Goal: Communication & Community: Answer question/provide support

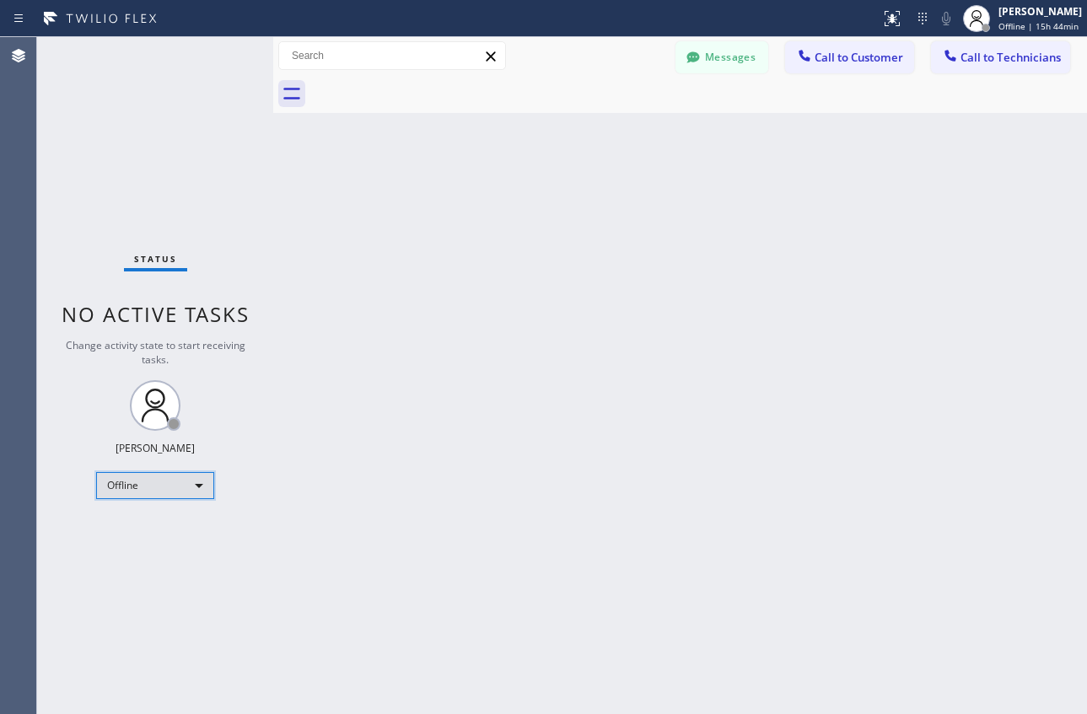
click at [187, 491] on div "Offline" at bounding box center [155, 485] width 118 height 27
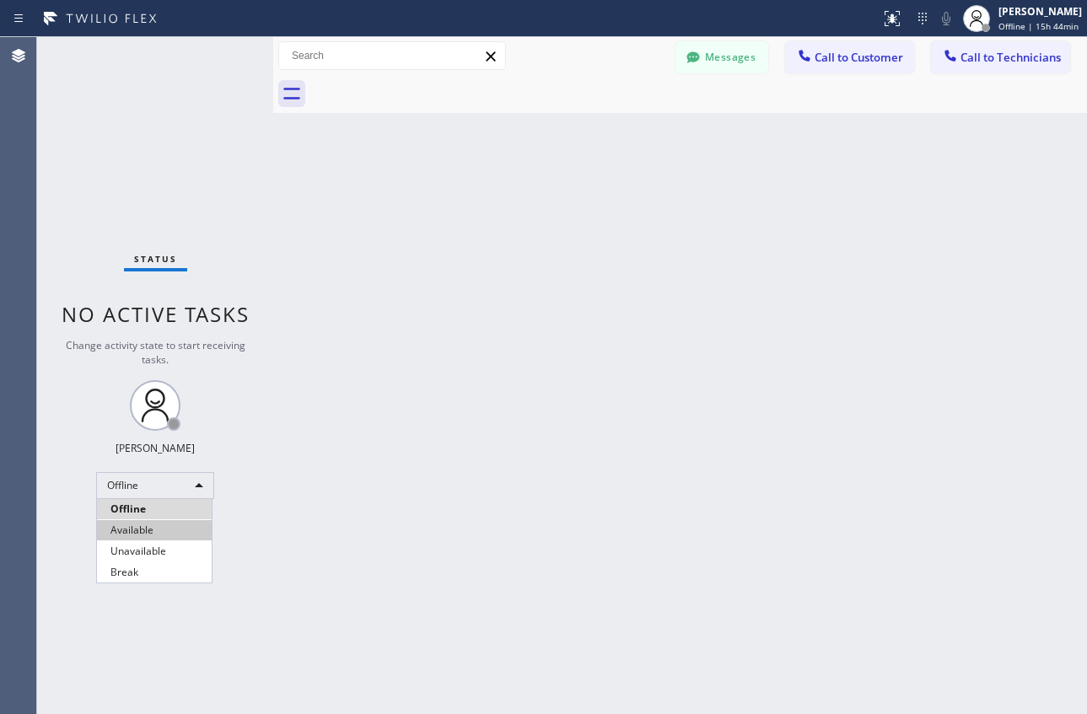
click at [130, 535] on li "Available" at bounding box center [154, 530] width 115 height 20
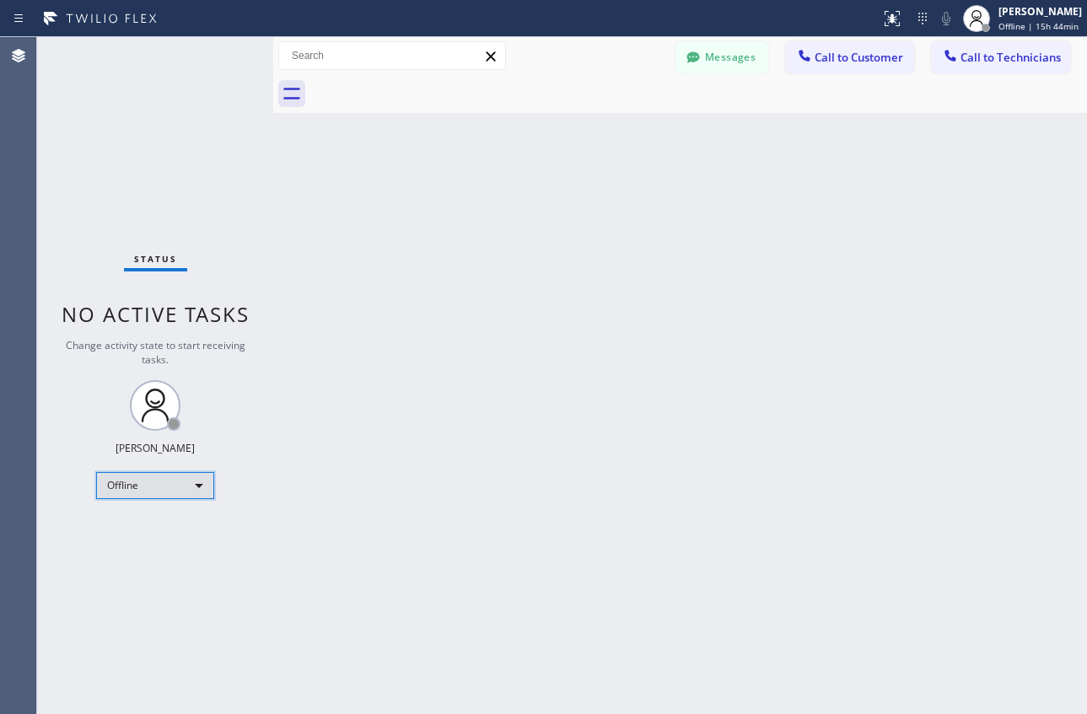
click at [170, 483] on div "Offline" at bounding box center [155, 485] width 118 height 27
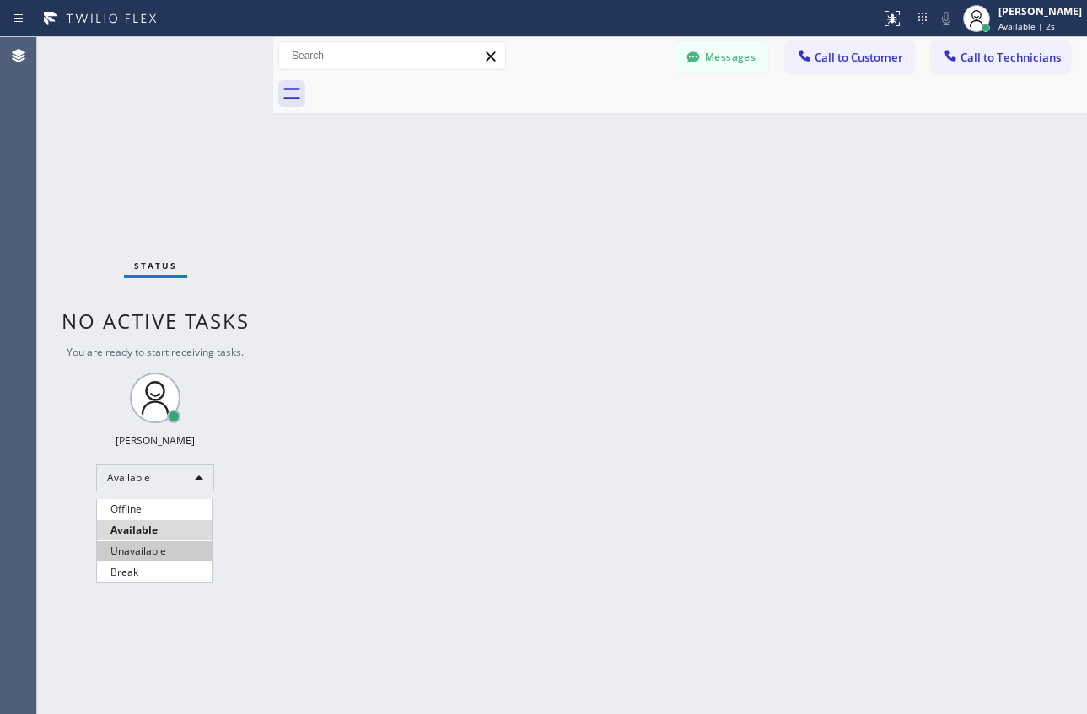
click at [132, 555] on li "Unavailable" at bounding box center [154, 551] width 115 height 20
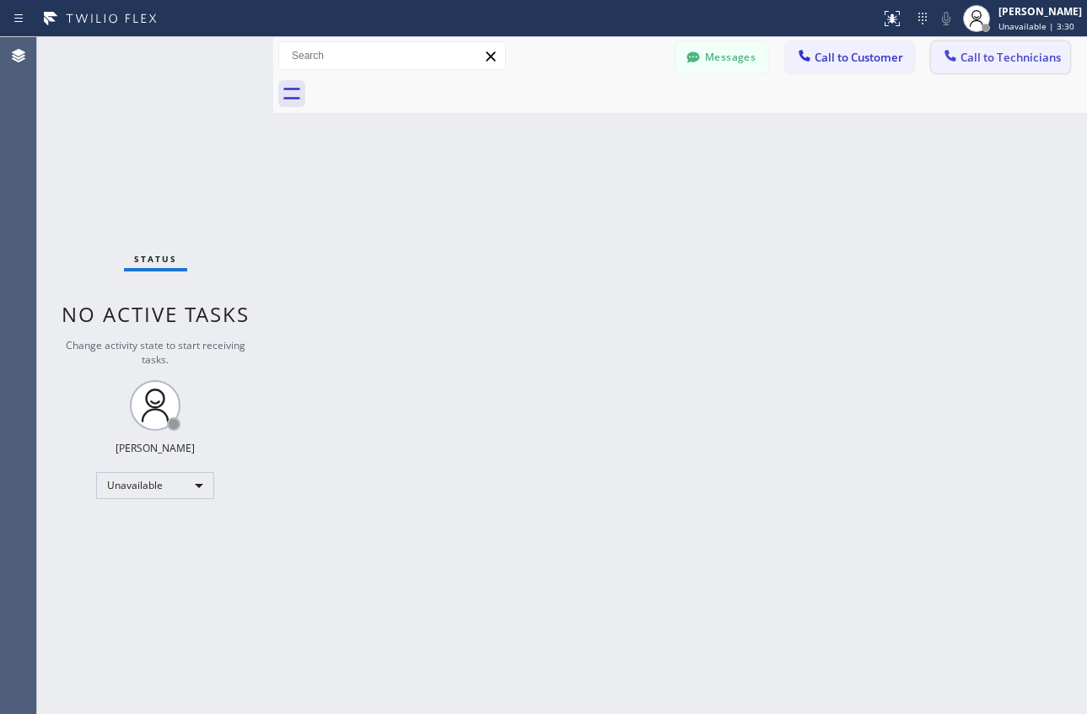
click at [975, 57] on span "Call to Technicians" at bounding box center [1010, 57] width 100 height 15
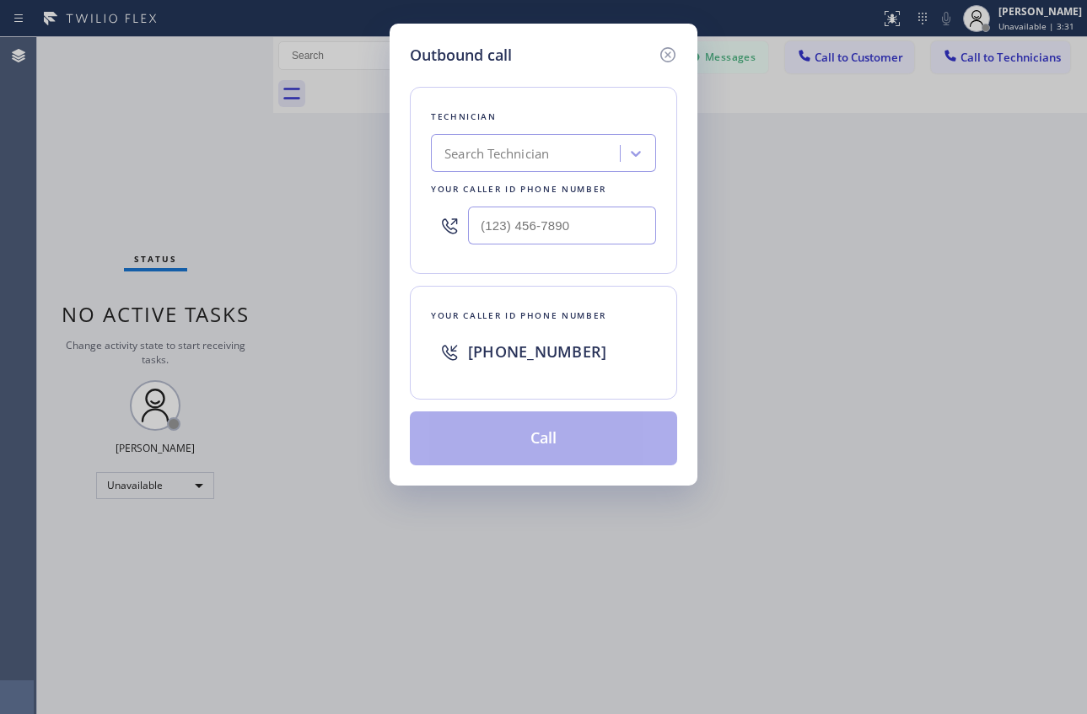
click at [577, 155] on div "Search Technician" at bounding box center [528, 154] width 184 height 30
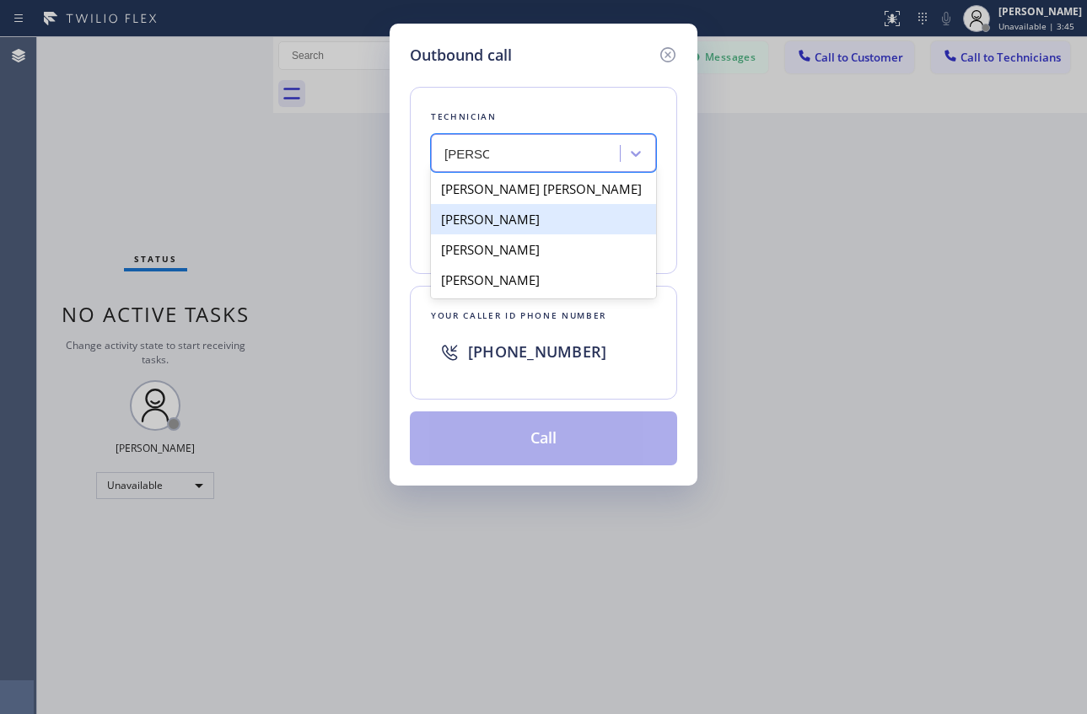
type input "[PERSON_NAME]"
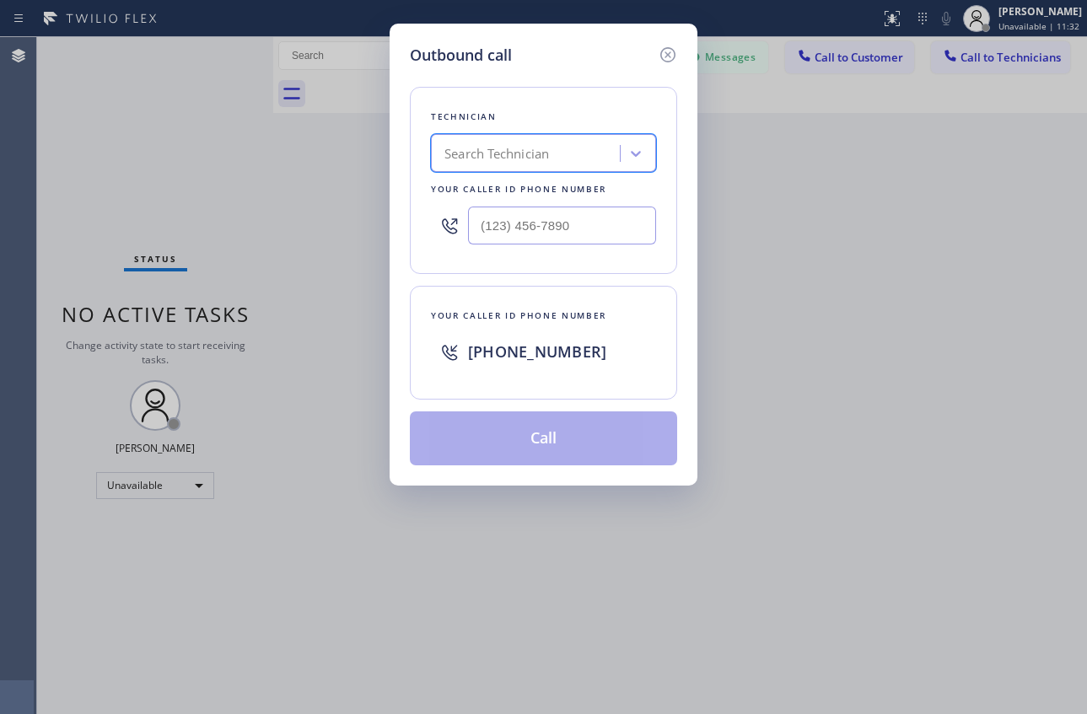
click at [666, 50] on icon at bounding box center [668, 55] width 20 height 20
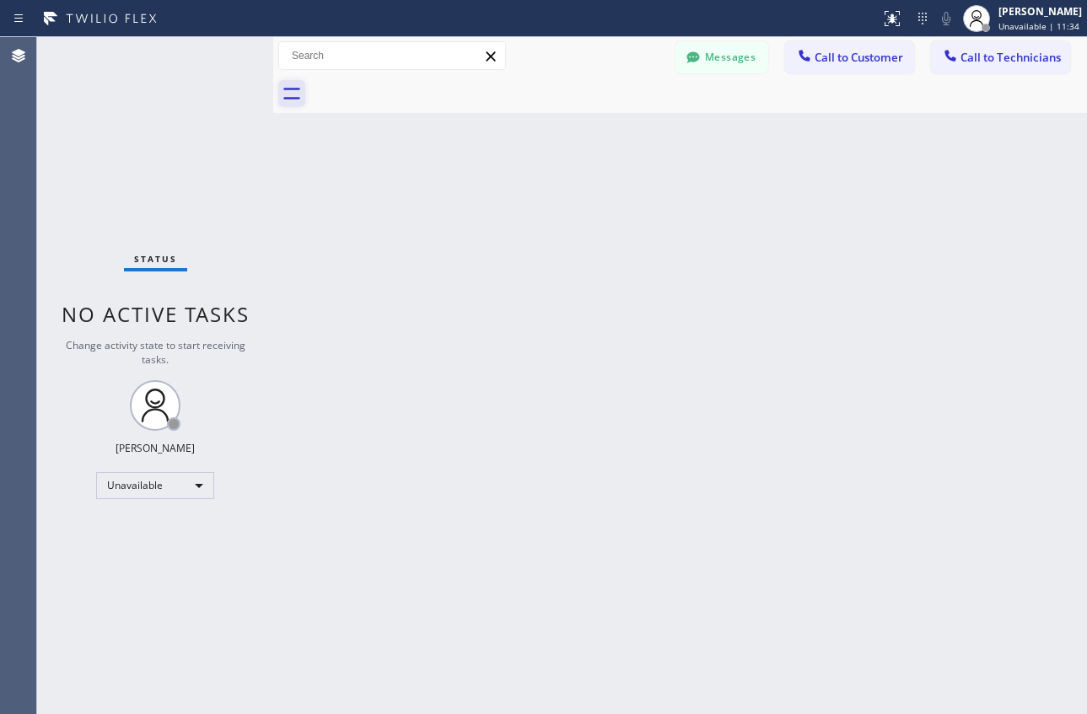
click at [297, 96] on icon at bounding box center [291, 93] width 27 height 27
click at [837, 56] on span "Call to Customer" at bounding box center [858, 57] width 89 height 15
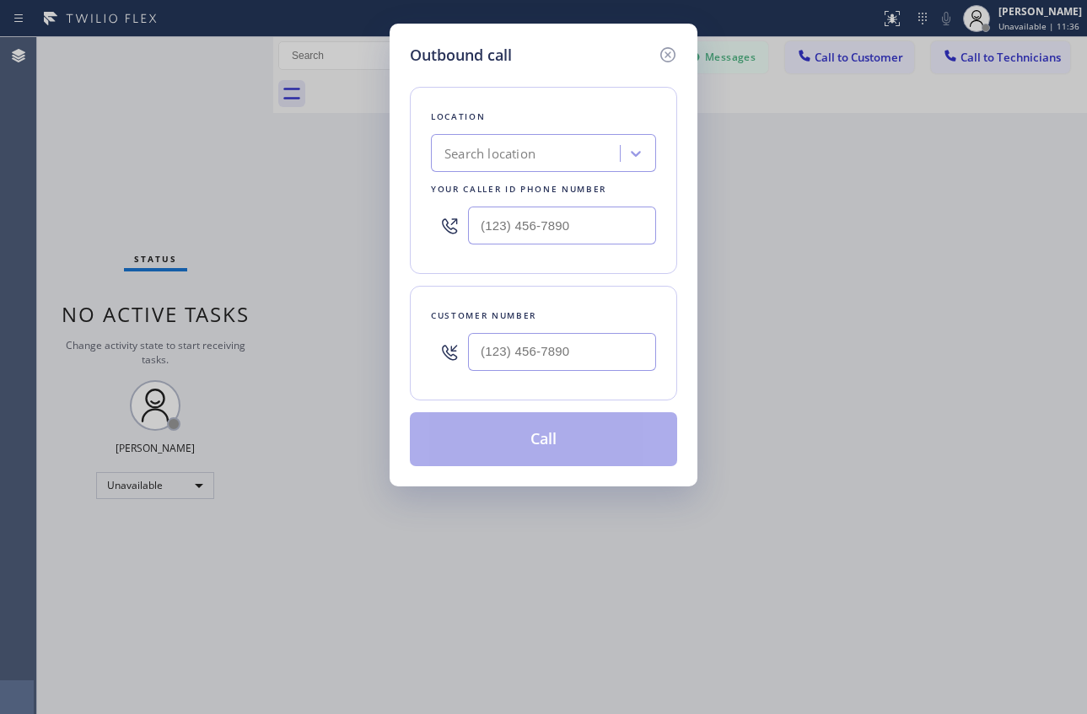
click at [539, 158] on div "Search location" at bounding box center [528, 154] width 184 height 30
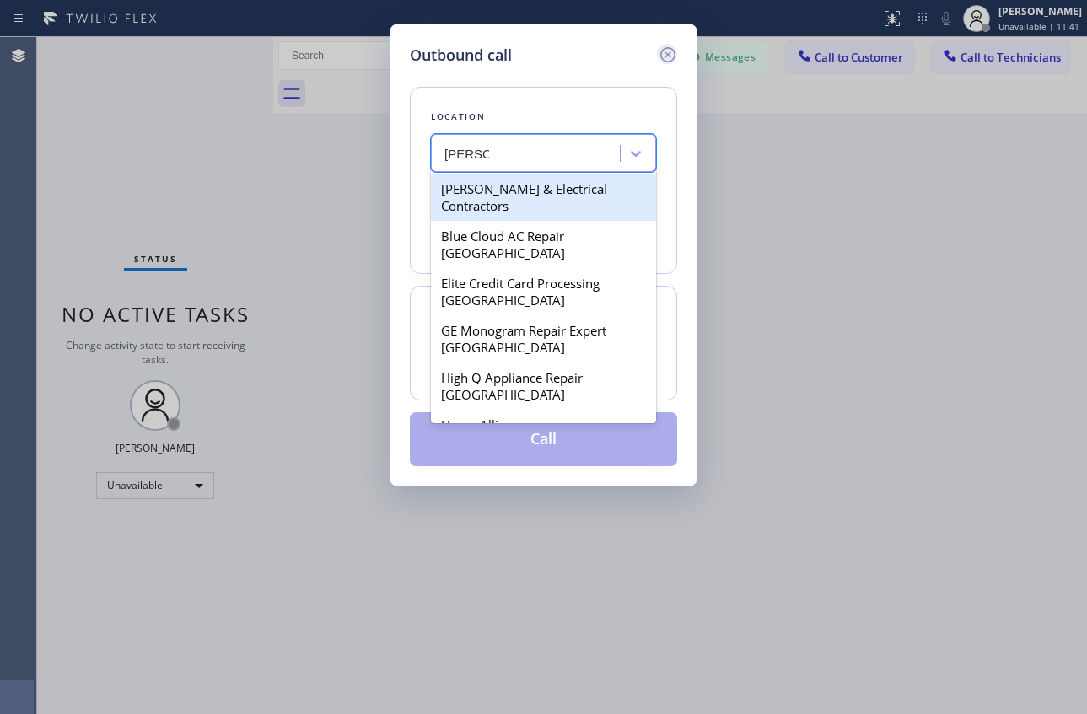
type input "[PERSON_NAME]"
click at [673, 51] on icon at bounding box center [667, 54] width 15 height 15
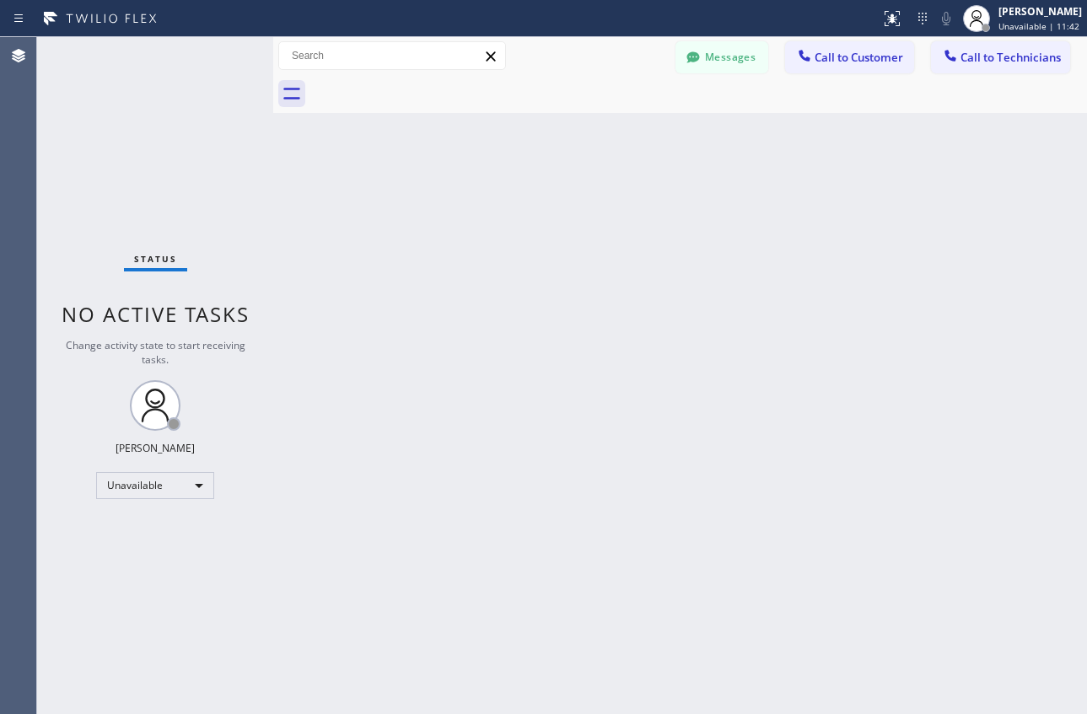
click at [981, 54] on span "Call to Technicians" at bounding box center [1010, 57] width 100 height 15
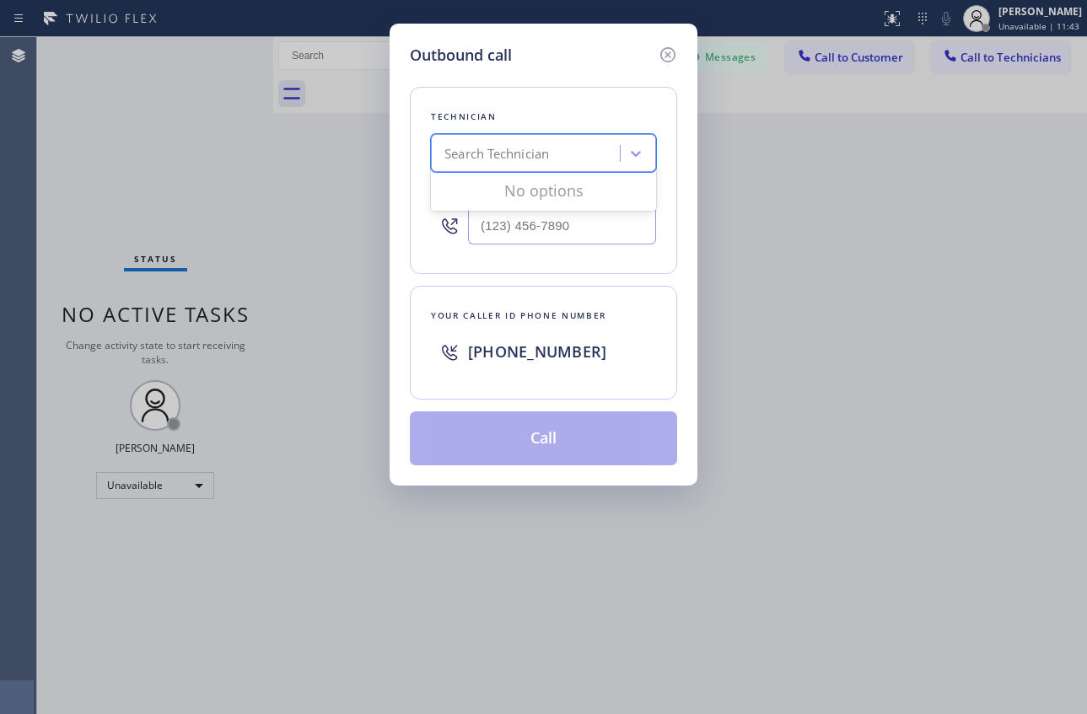
click at [526, 148] on div "Search Technician" at bounding box center [496, 153] width 105 height 19
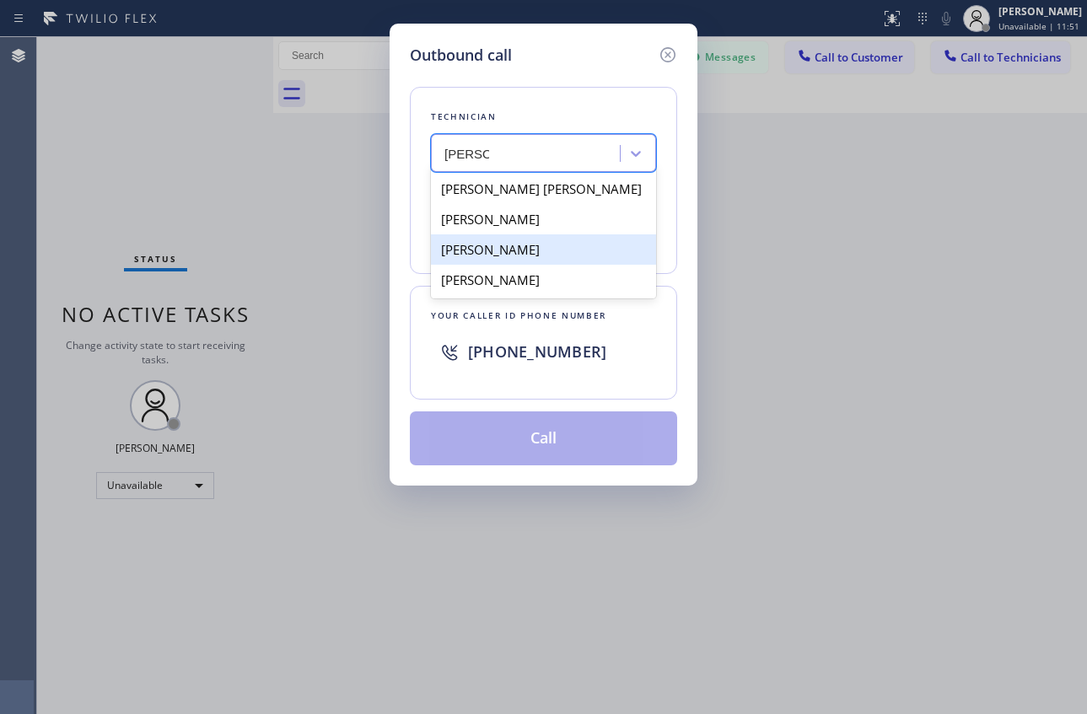
type input "[PERSON_NAME]"
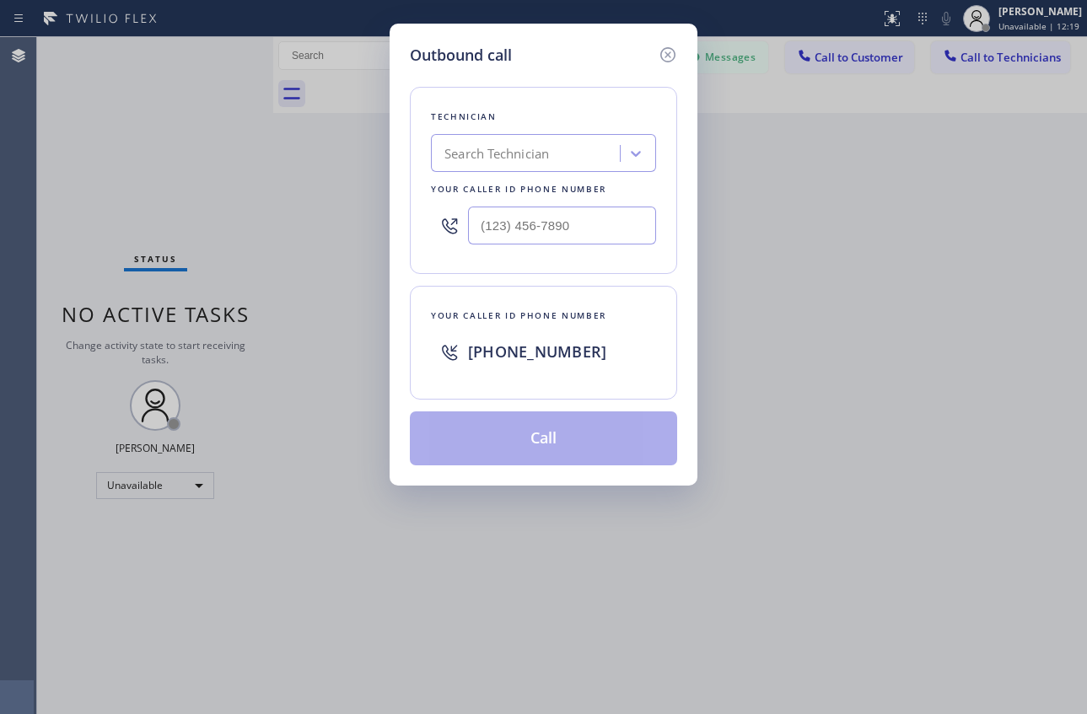
click at [540, 164] on div "Search Technician" at bounding box center [528, 154] width 184 height 30
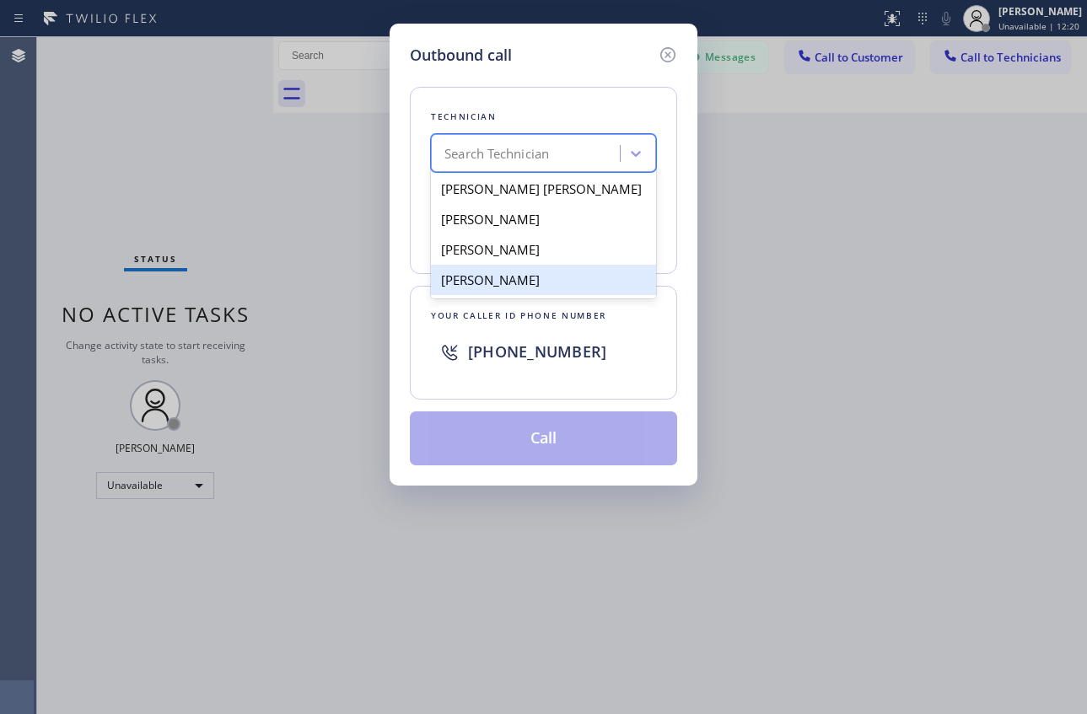
click at [523, 278] on div "[PERSON_NAME]" at bounding box center [543, 280] width 225 height 30
type input "[PHONE_NUMBER]"
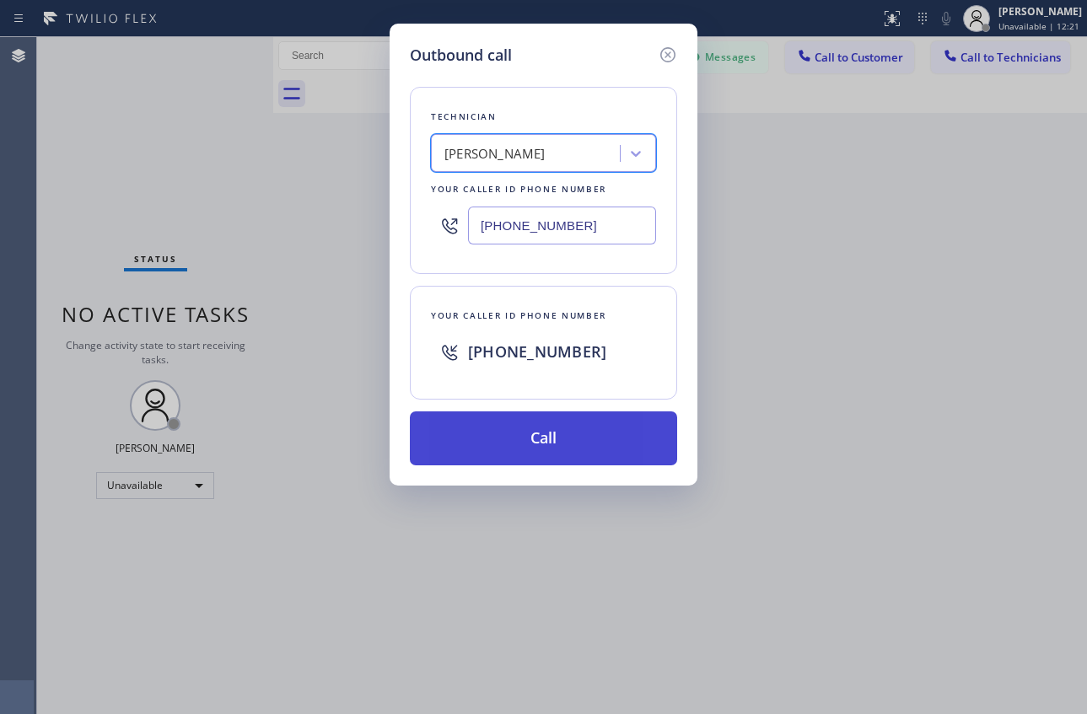
click at [556, 447] on button "Call" at bounding box center [543, 438] width 267 height 54
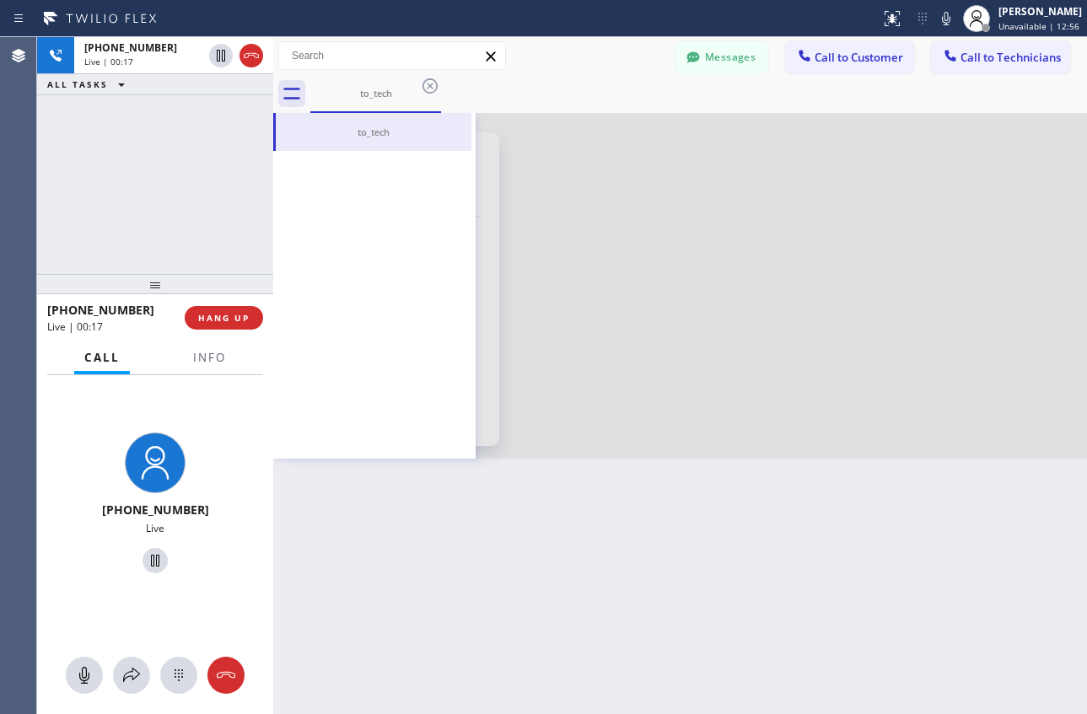
drag, startPoint x: 173, startPoint y: 676, endPoint x: 175, endPoint y: 656, distance: 20.3
click at [173, 676] on icon at bounding box center [179, 675] width 20 height 20
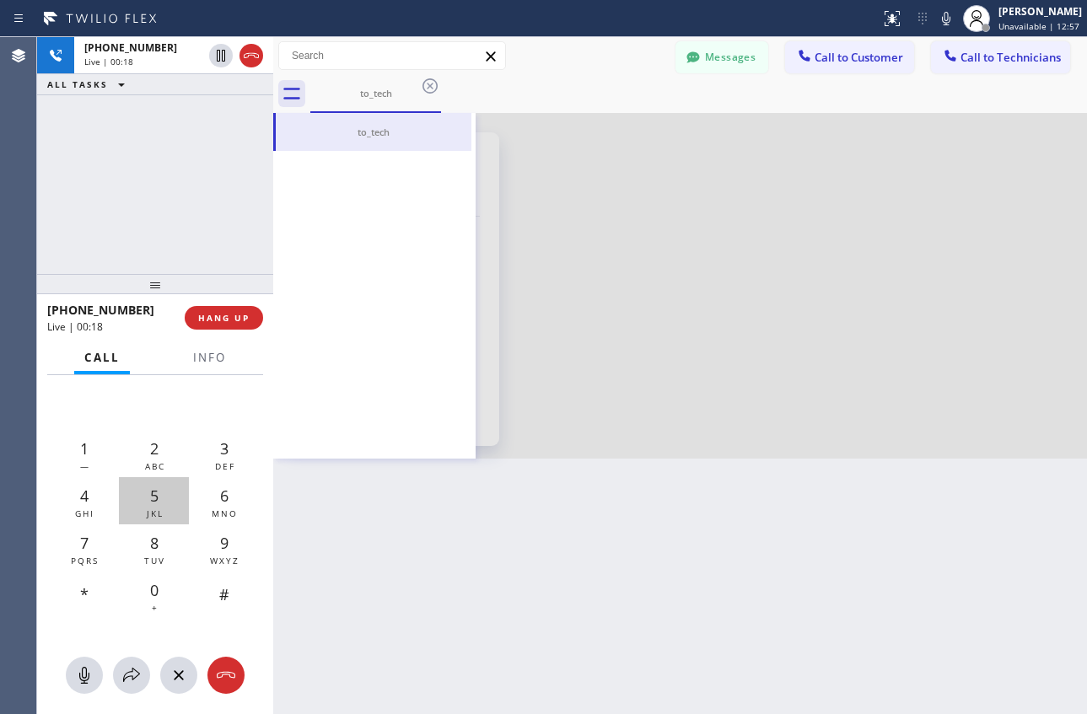
click at [157, 507] on span "JKL" at bounding box center [155, 513] width 17 height 12
click at [230, 685] on icon at bounding box center [226, 675] width 20 height 20
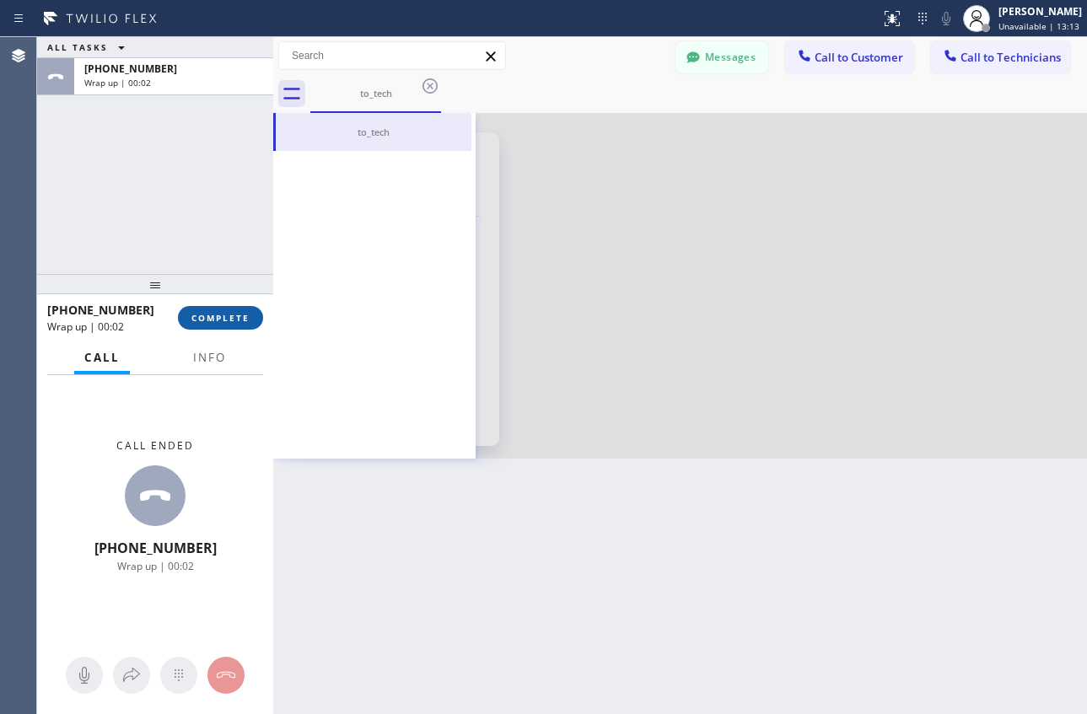
click at [209, 324] on span "COMPLETE" at bounding box center [220, 318] width 58 height 12
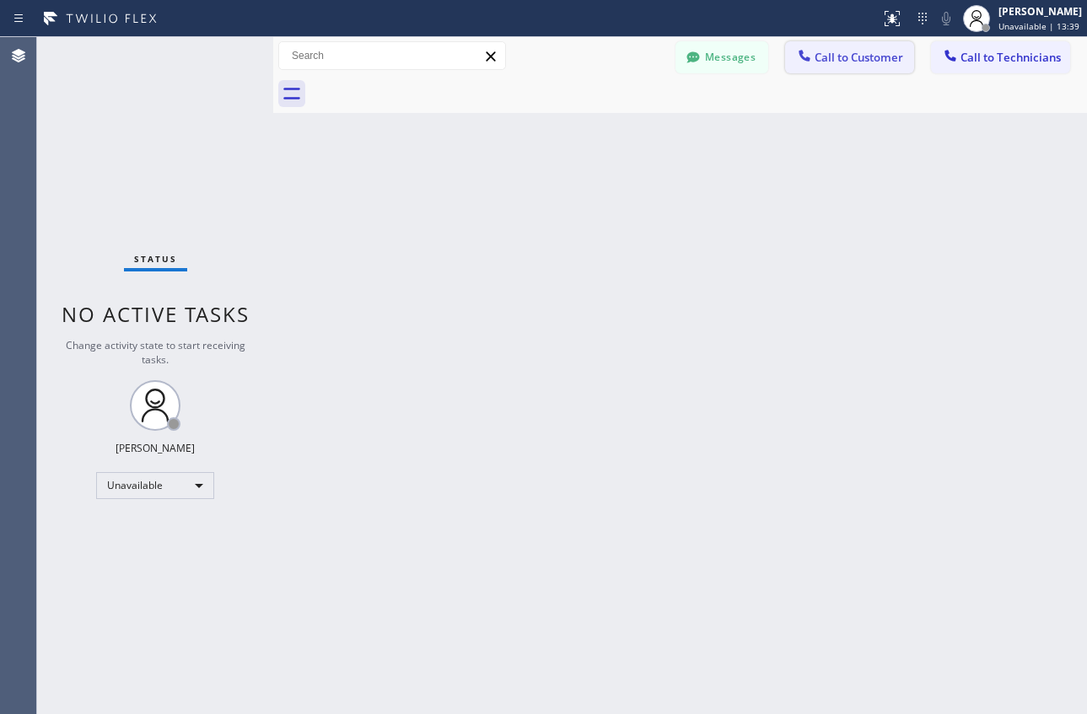
click at [858, 64] on span "Call to Customer" at bounding box center [858, 57] width 89 height 15
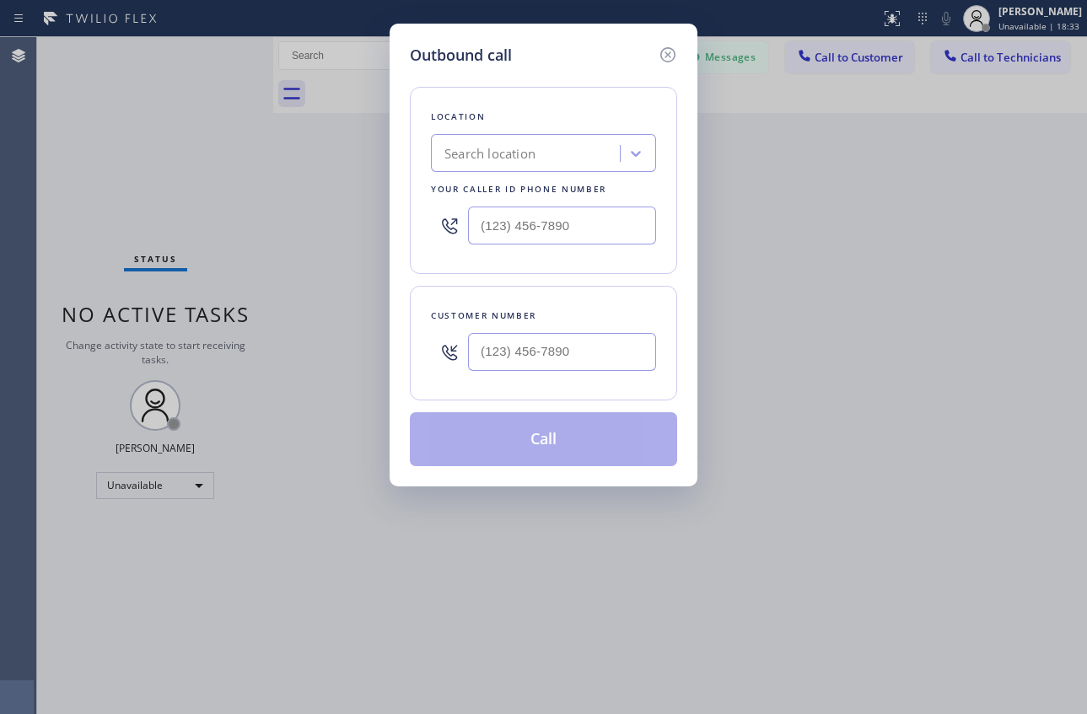
click at [513, 347] on input "text" at bounding box center [562, 352] width 188 height 38
paste input "551) 795-1696"
type input "[PHONE_NUMBER]"
click at [502, 150] on div "Search location" at bounding box center [489, 153] width 91 height 19
paste input "Electrical Land [GEOGRAPHIC_DATA][PERSON_NAME](ABB Electric)"
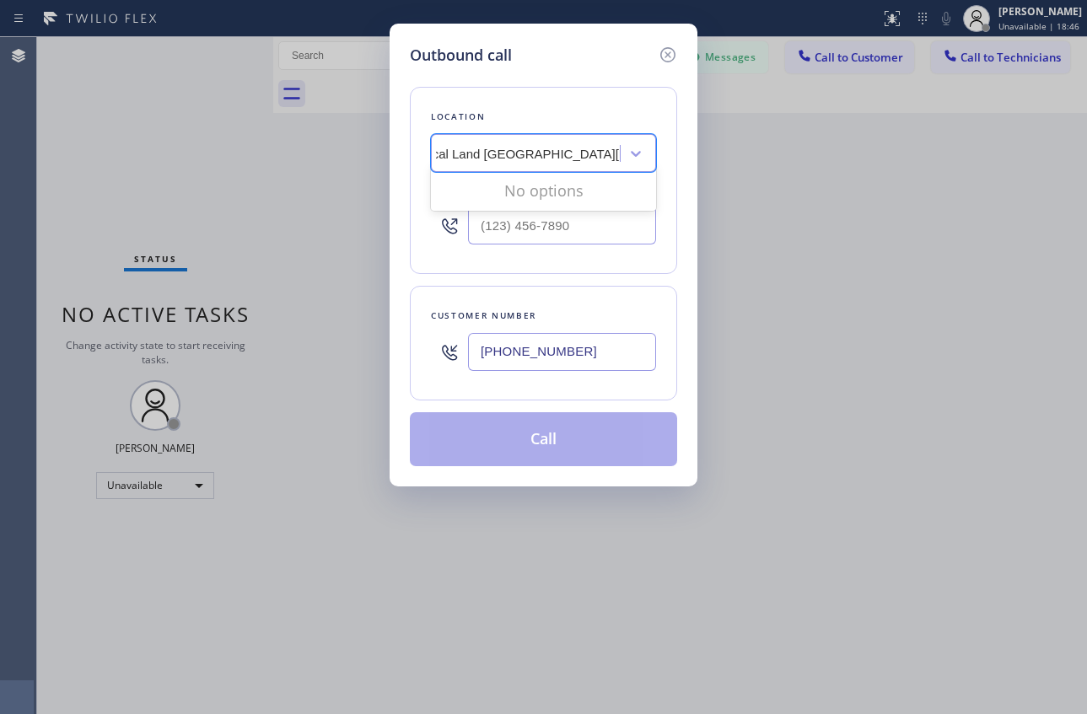
scroll to position [0, 8]
click at [448, 155] on input "Electrical Land [GEOGRAPHIC_DATA][PERSON_NAME](ABB Electric)" at bounding box center [546, 154] width 221 height 14
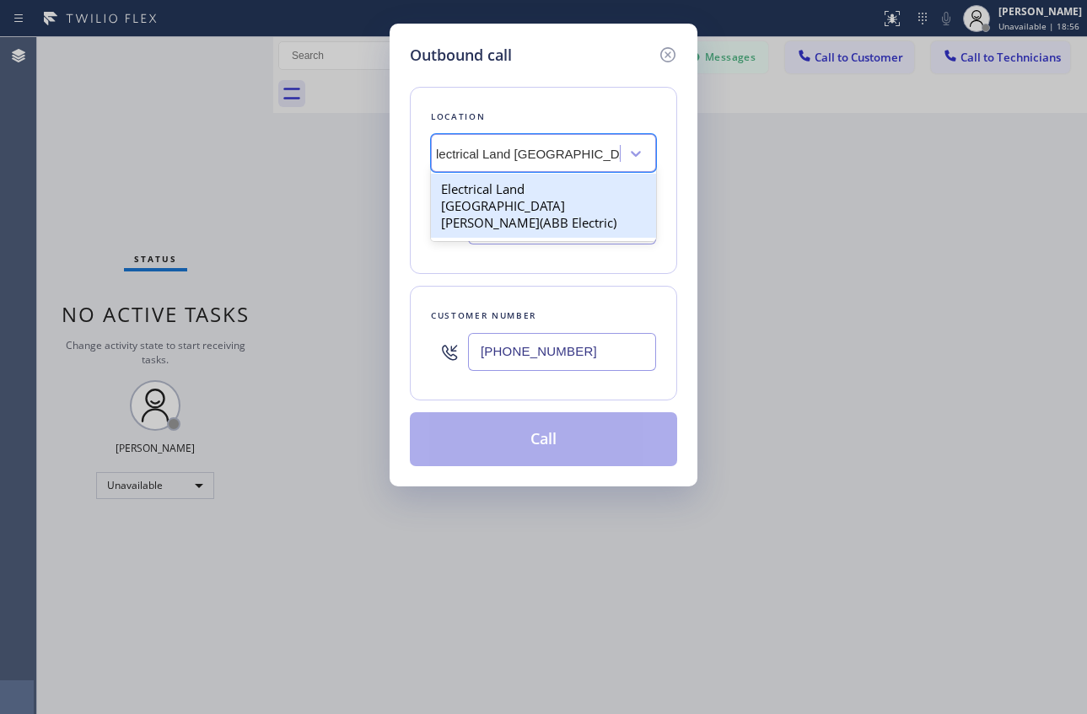
type input "Electrical Land [GEOGRAPHIC_DATA][PERSON_NAME](ABB Electric)"
click at [504, 201] on div "Electrical Land [GEOGRAPHIC_DATA][PERSON_NAME](ABB Electric)" at bounding box center [543, 206] width 225 height 64
type input "[PHONE_NUMBER]"
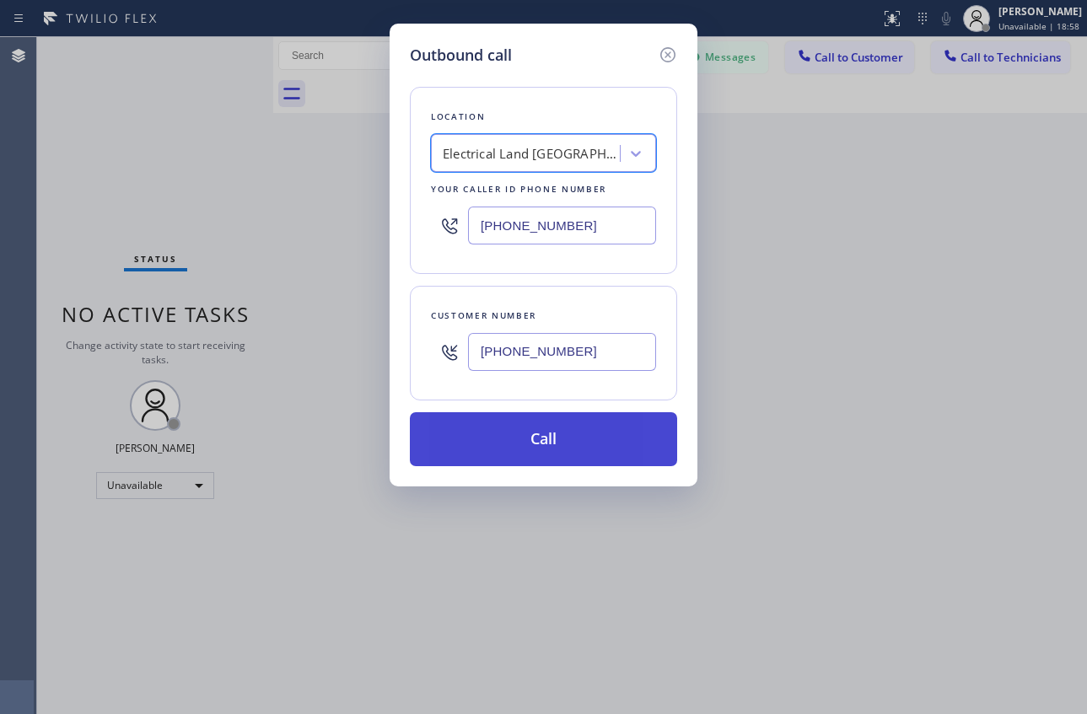
click at [487, 434] on button "Call" at bounding box center [543, 439] width 267 height 54
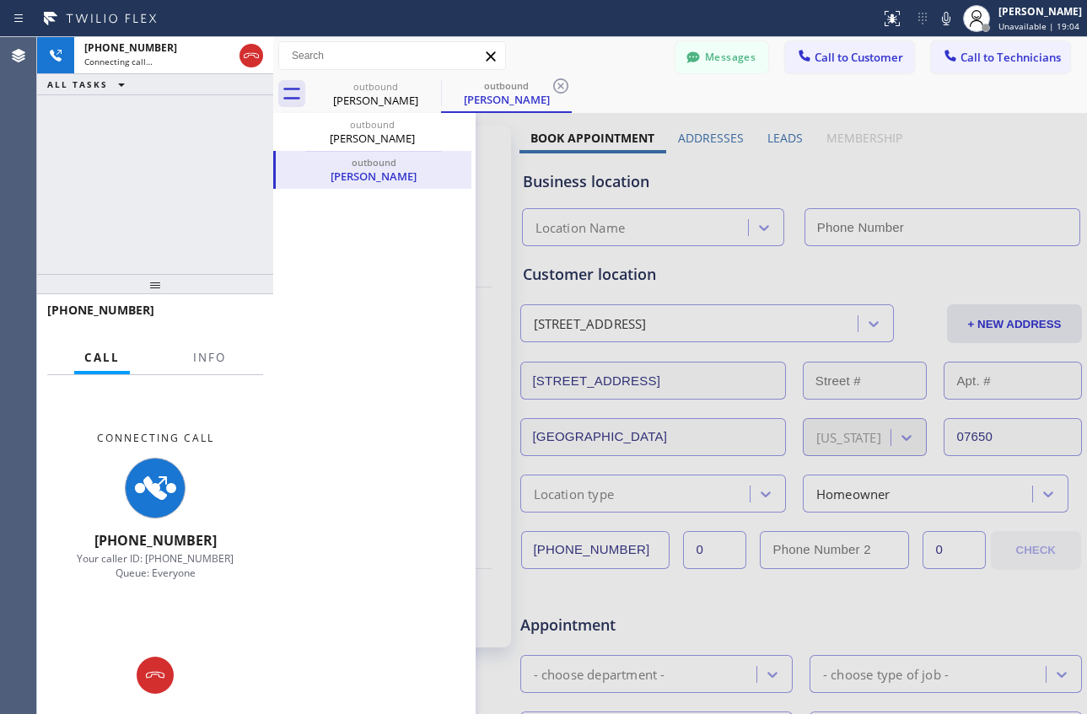
type input "[PHONE_NUMBER]"
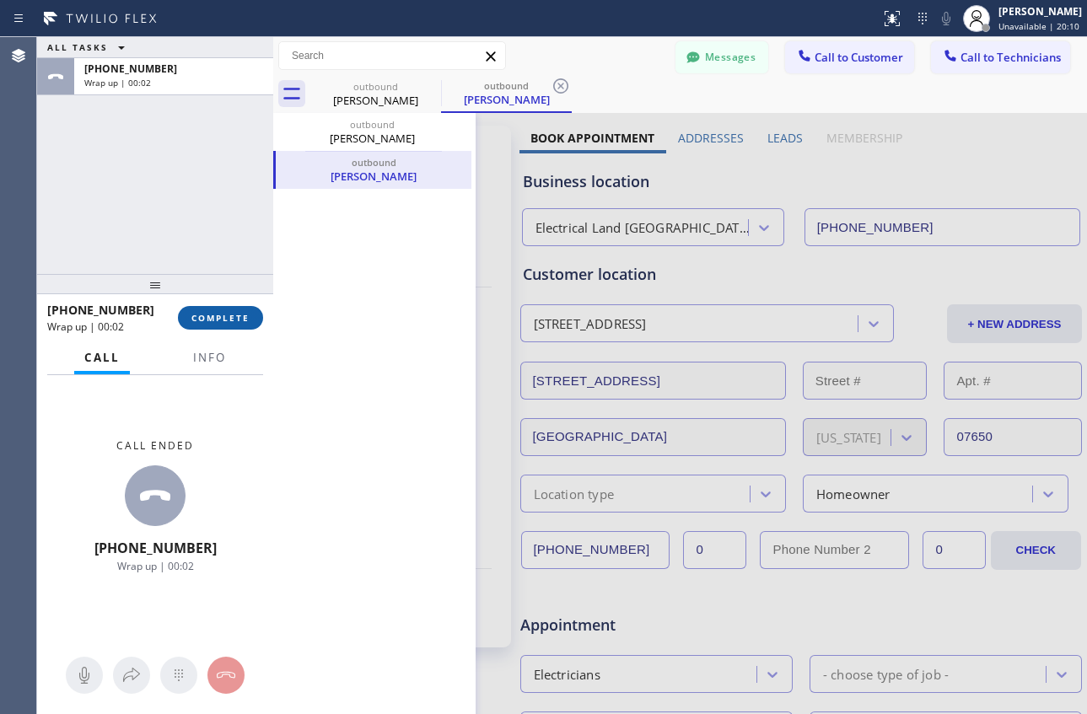
click at [216, 314] on span "COMPLETE" at bounding box center [220, 318] width 58 height 12
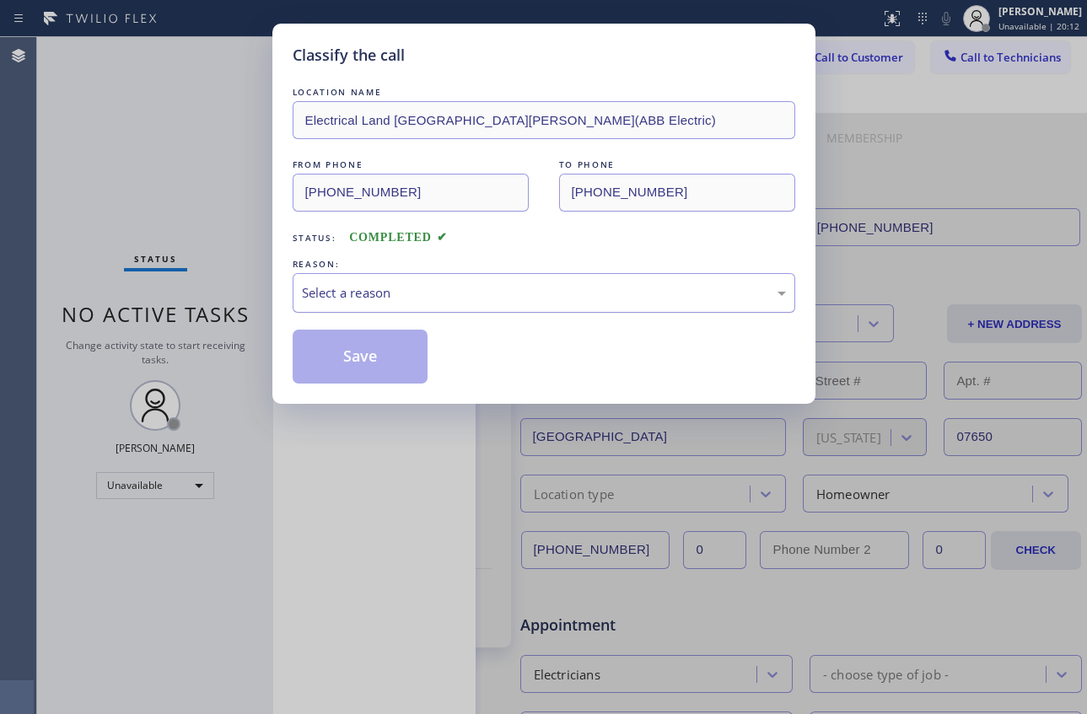
click at [341, 300] on div "Select a reason" at bounding box center [544, 292] width 484 height 19
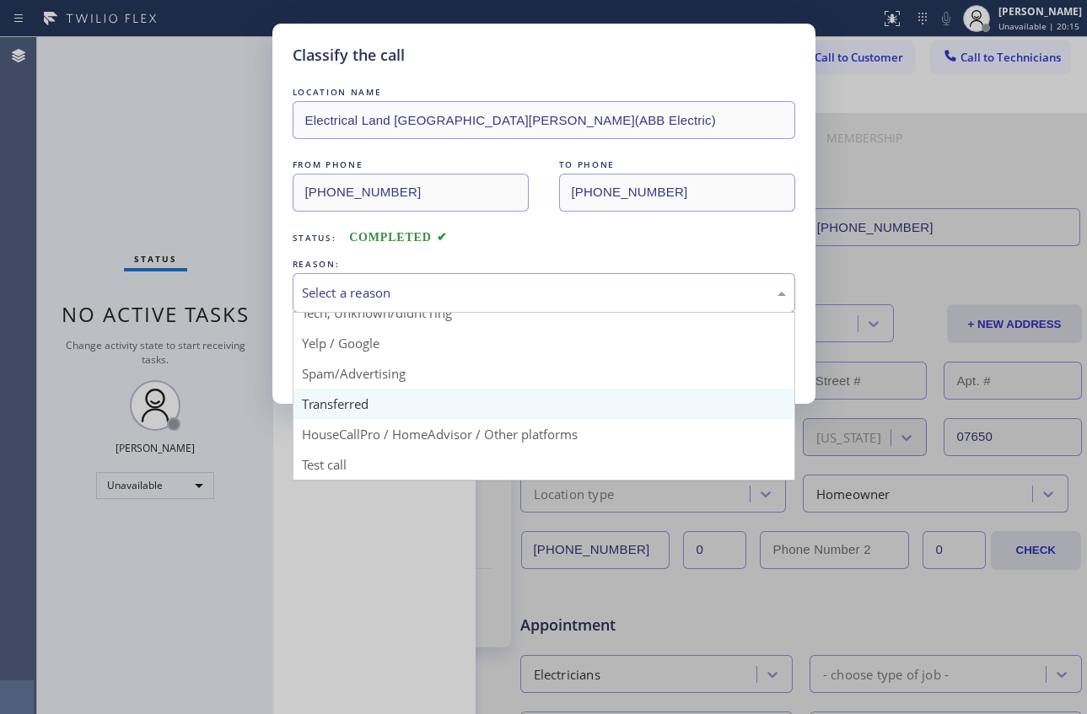
scroll to position [22, 0]
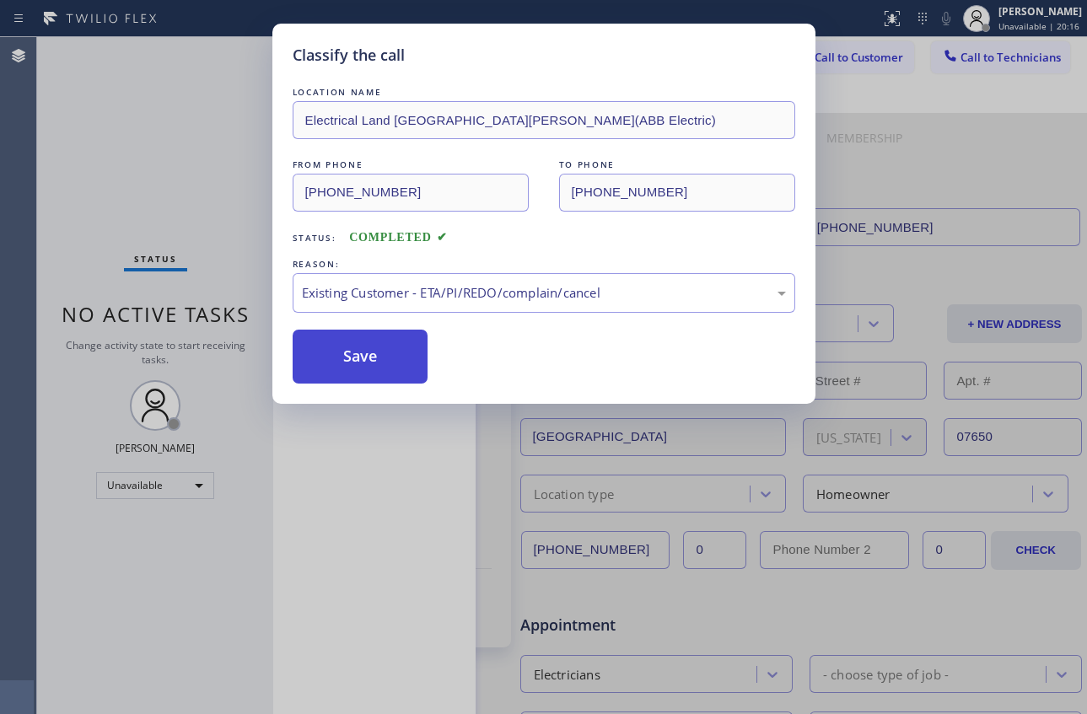
drag, startPoint x: 391, startPoint y: 369, endPoint x: 367, endPoint y: 371, distance: 24.5
click at [390, 369] on button "Save" at bounding box center [361, 357] width 136 height 54
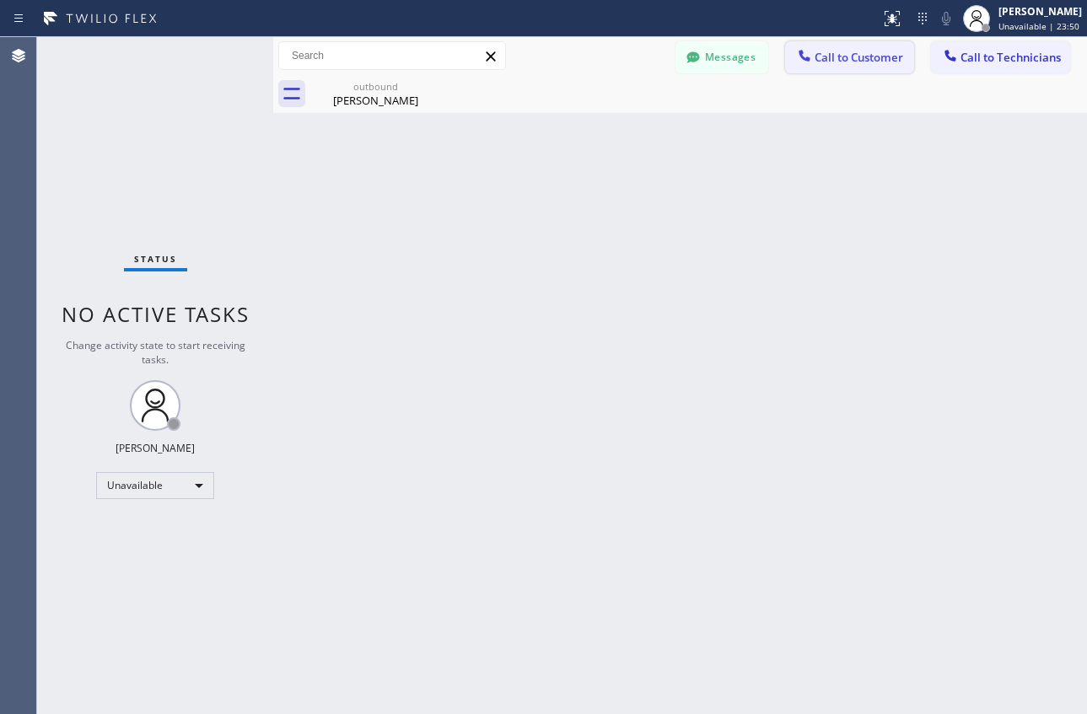
click at [874, 58] on span "Call to Customer" at bounding box center [858, 57] width 89 height 15
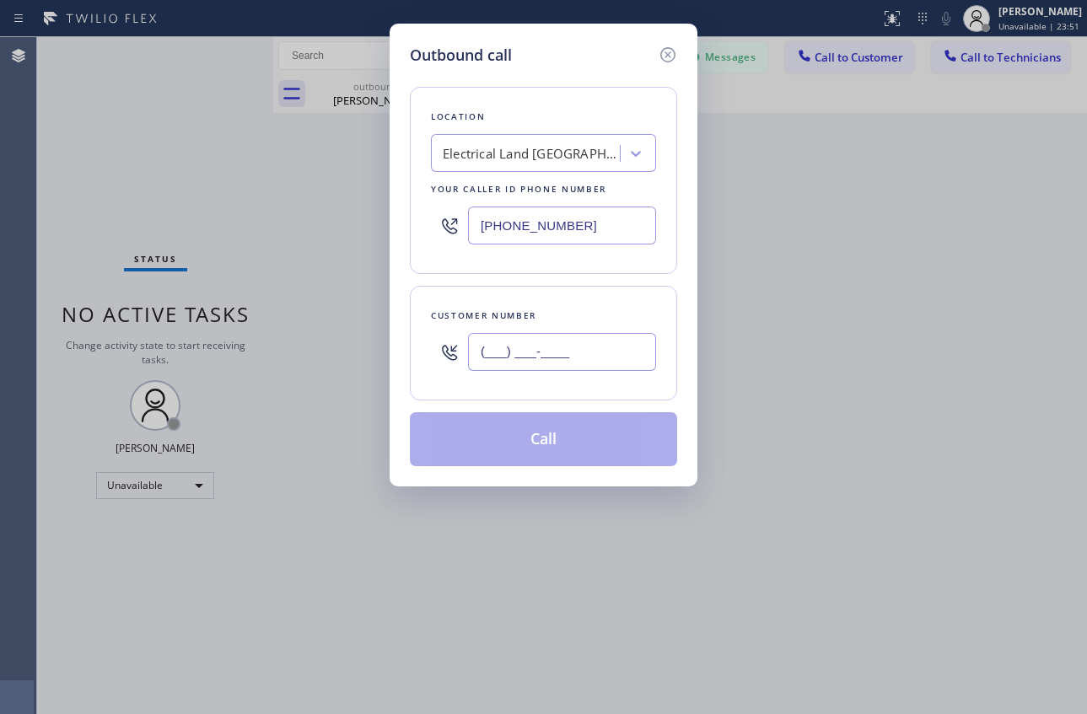
click at [565, 355] on input "(___) ___-____" at bounding box center [562, 352] width 188 height 38
paste input "423) 863-4372"
type input "[PHONE_NUMBER]"
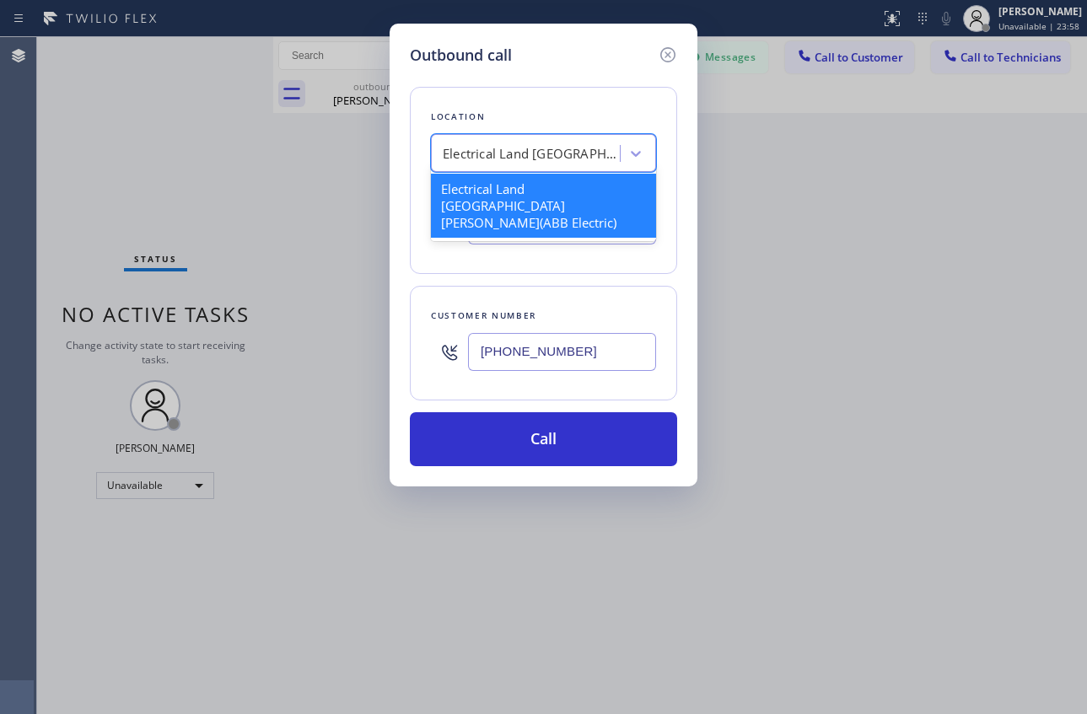
click at [529, 152] on div "Electrical Land [GEOGRAPHIC_DATA][PERSON_NAME](ABB Electric)" at bounding box center [531, 153] width 177 height 19
paste input "Zoom Electricians Oak View"
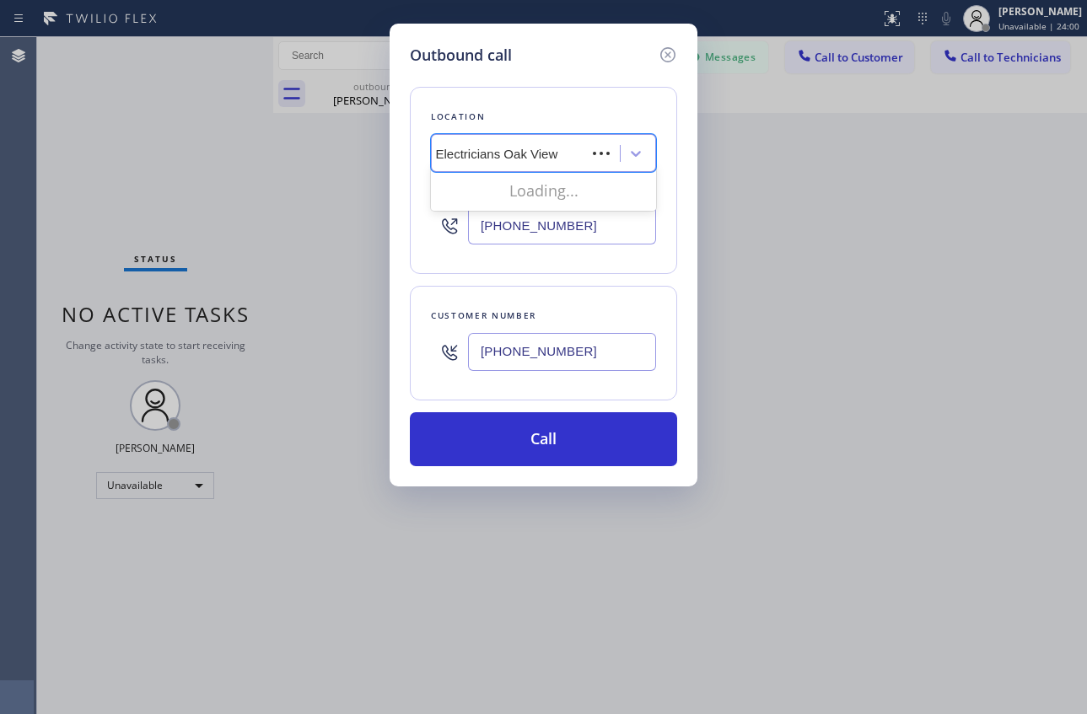
scroll to position [0, 21]
drag, startPoint x: 456, startPoint y: 153, endPoint x: 397, endPoint y: 154, distance: 59.0
click at [401, 154] on div "Outbound call Location option Electrical Land [GEOGRAPHIC_DATA][PERSON_NAME](AB…" at bounding box center [543, 255] width 308 height 463
type input "Zoom Electricians Oak View"
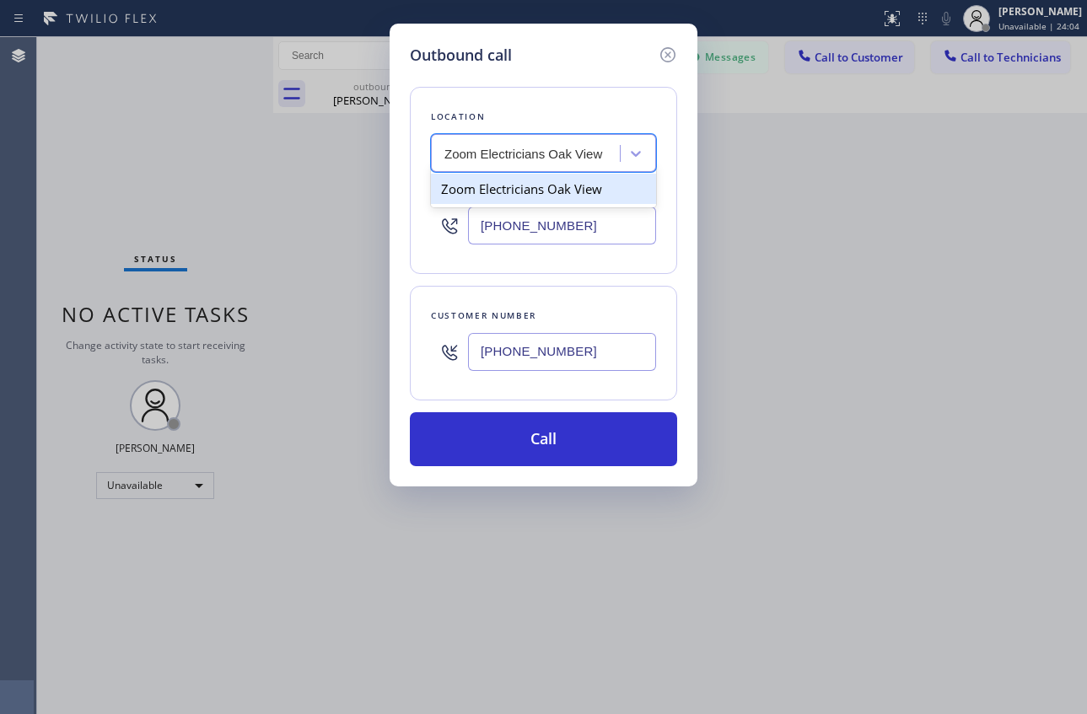
scroll to position [0, 0]
click at [550, 188] on div "Zoom Electricians Oak View" at bounding box center [543, 189] width 225 height 30
type input "[PHONE_NUMBER]"
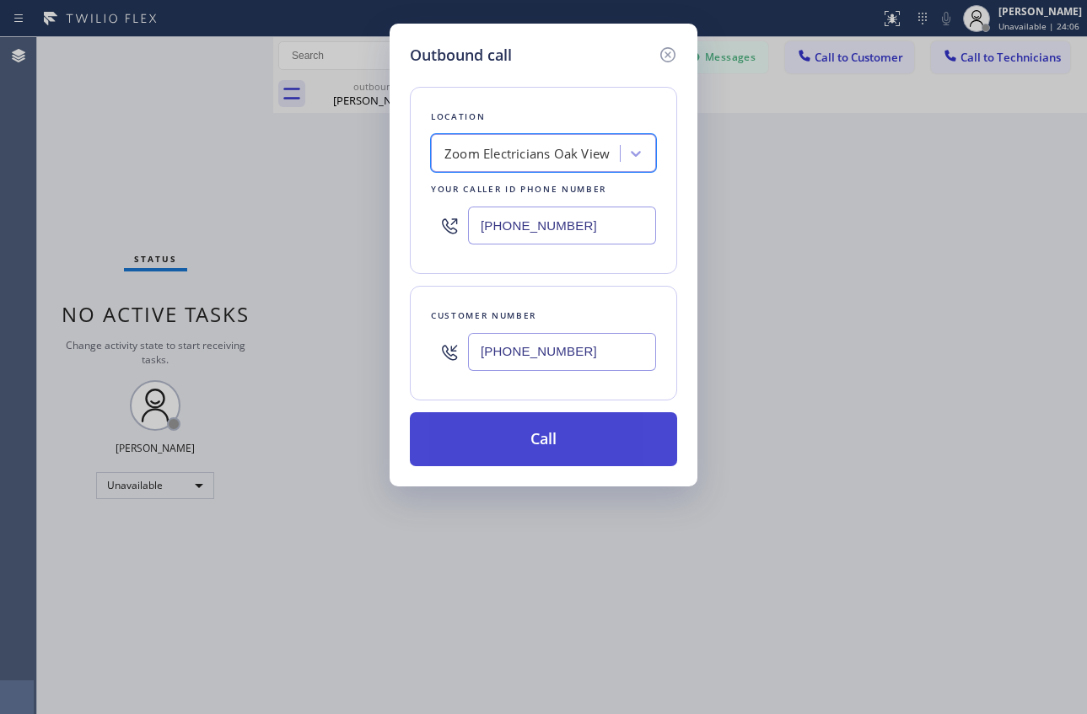
drag, startPoint x: 556, startPoint y: 427, endPoint x: 534, endPoint y: 426, distance: 21.9
click at [556, 427] on button "Call" at bounding box center [543, 439] width 267 height 54
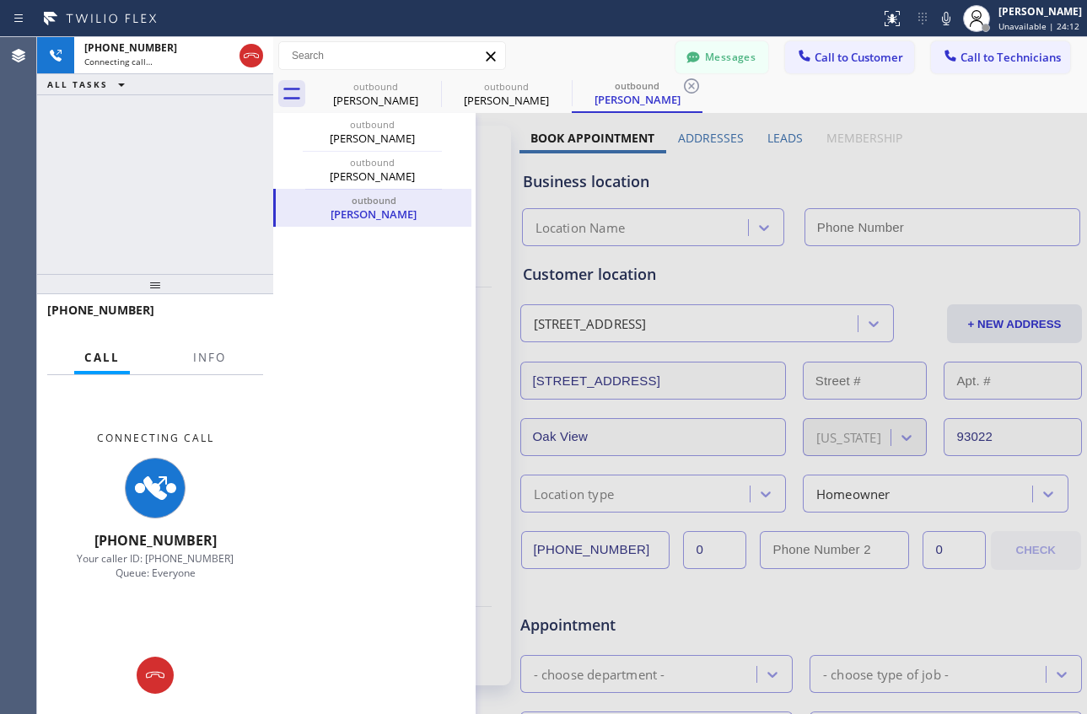
type input "[PHONE_NUMBER]"
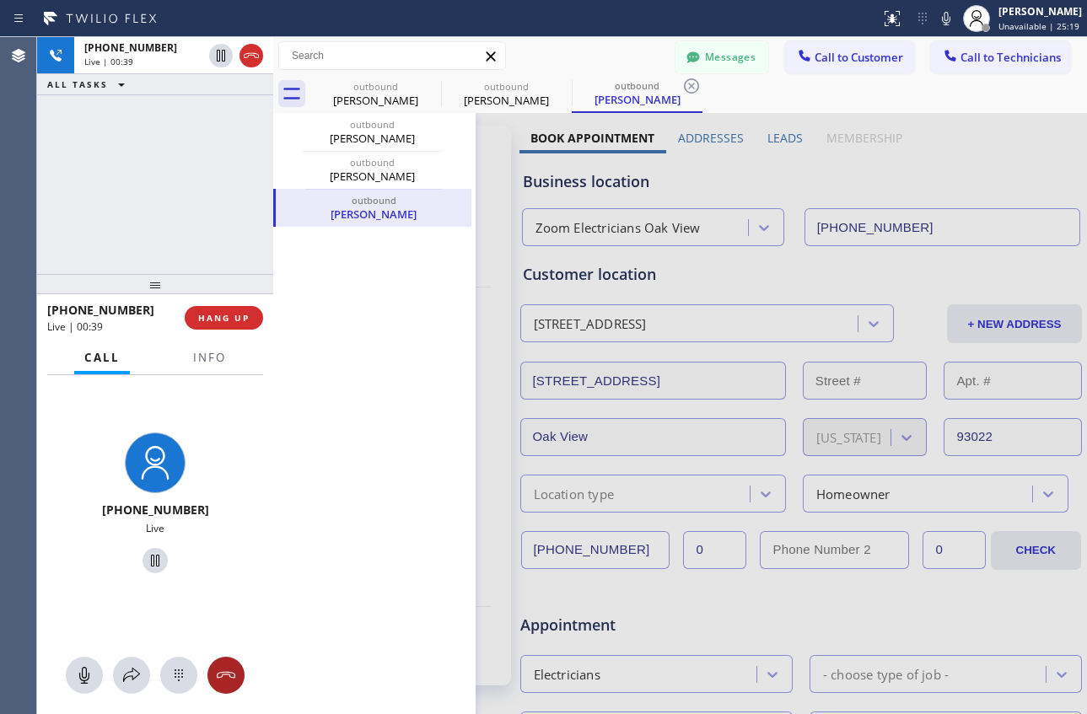
click at [223, 672] on icon at bounding box center [226, 675] width 19 height 7
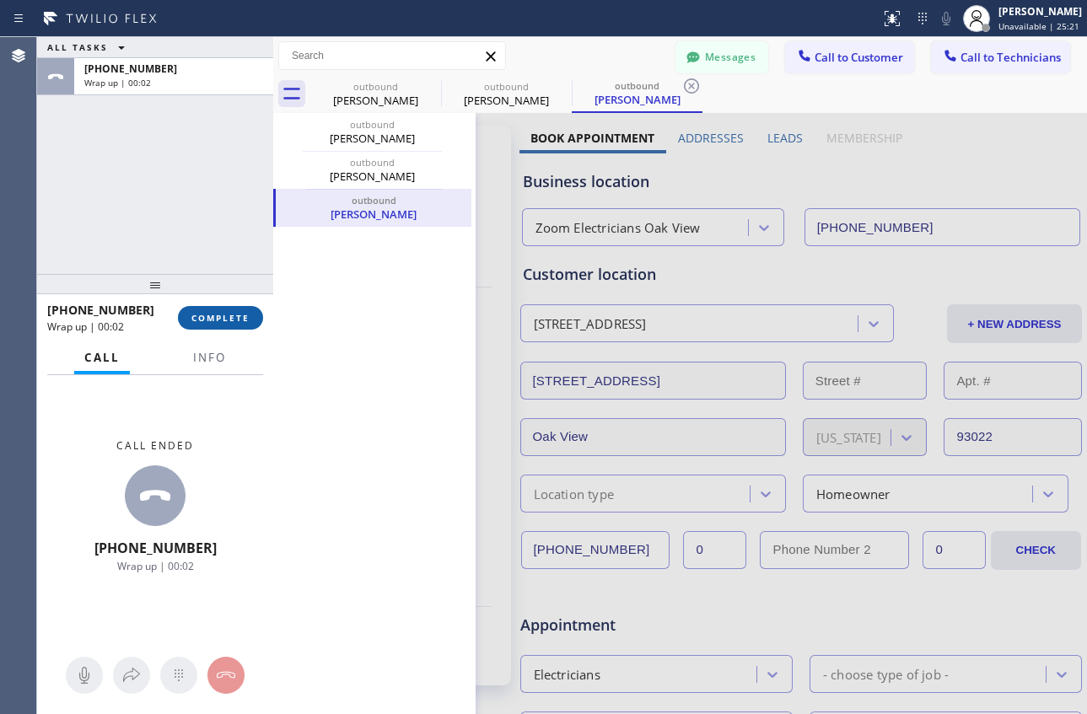
click at [225, 322] on span "COMPLETE" at bounding box center [220, 318] width 58 height 12
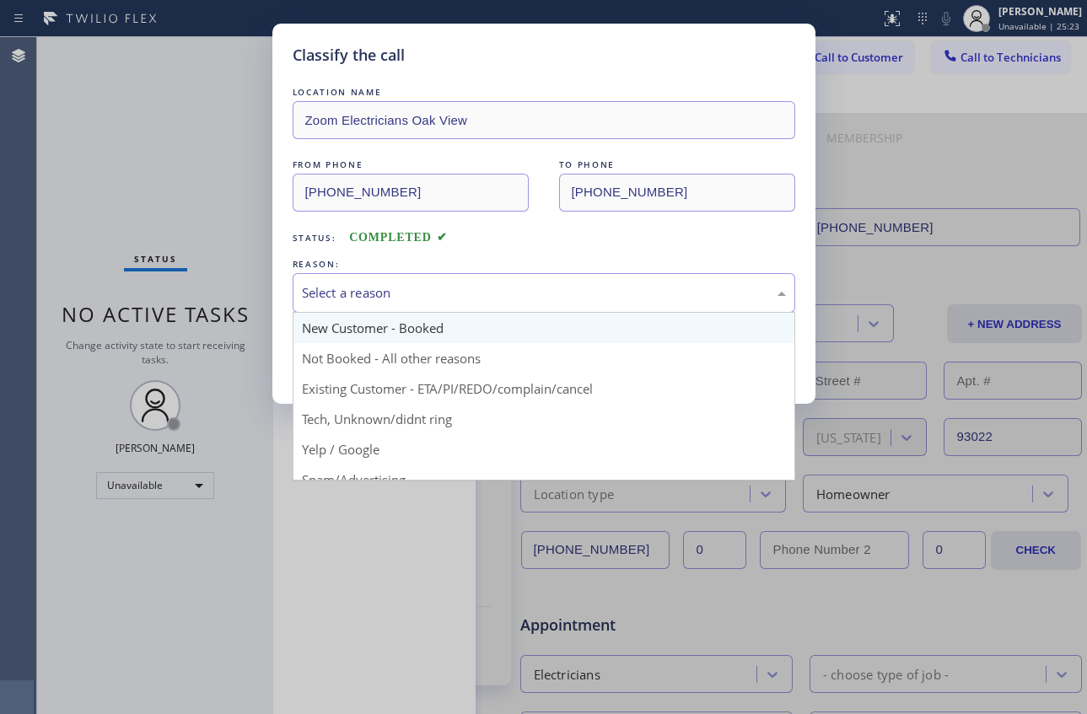
drag, startPoint x: 516, startPoint y: 277, endPoint x: 490, endPoint y: 331, distance: 59.9
click at [516, 278] on div "Select a reason" at bounding box center [544, 293] width 502 height 40
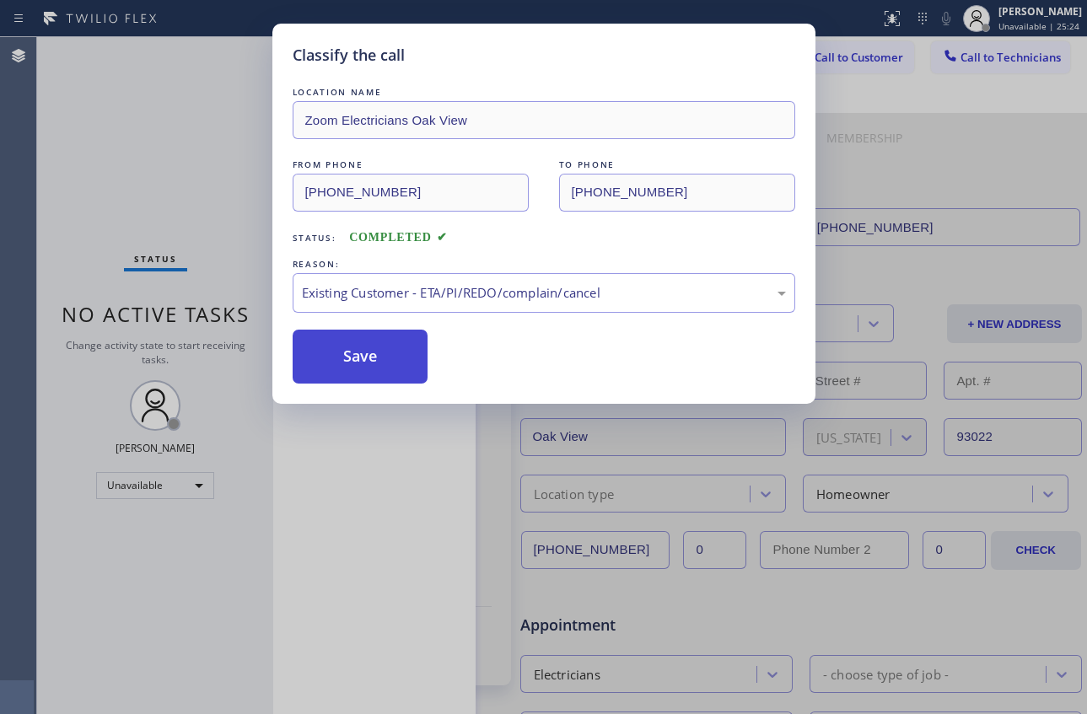
click at [394, 362] on button "Save" at bounding box center [361, 357] width 136 height 54
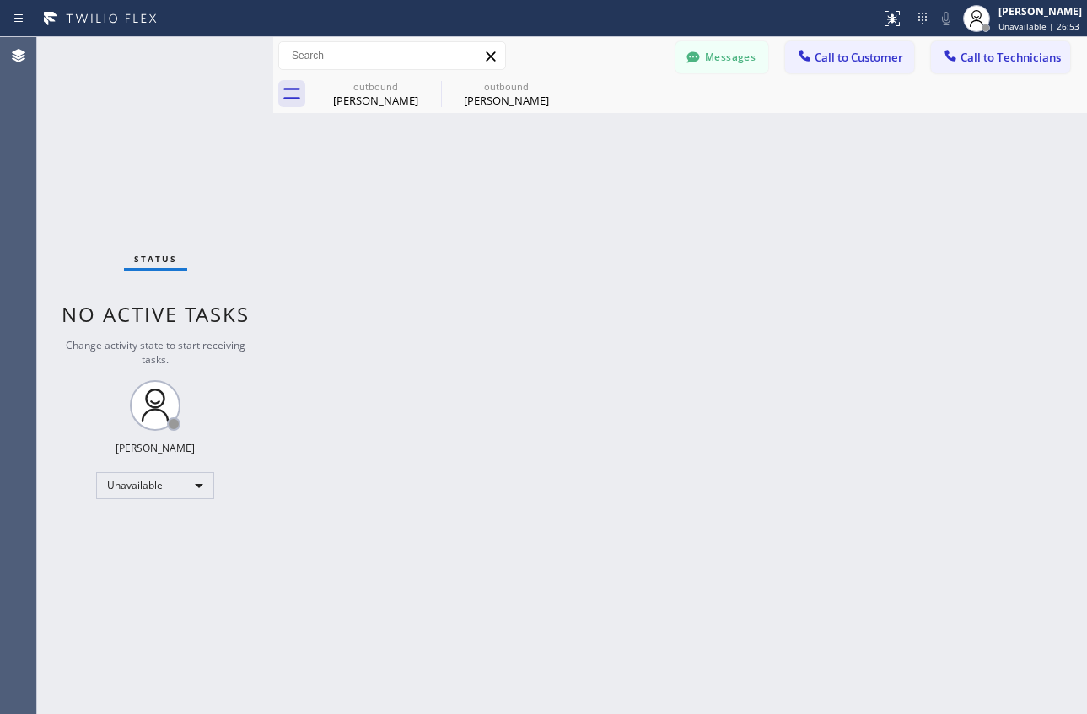
click at [273, 94] on div at bounding box center [273, 375] width 0 height 677
click at [288, 94] on icon at bounding box center [291, 93] width 27 height 27
click at [714, 61] on button "Messages" at bounding box center [721, 57] width 93 height 32
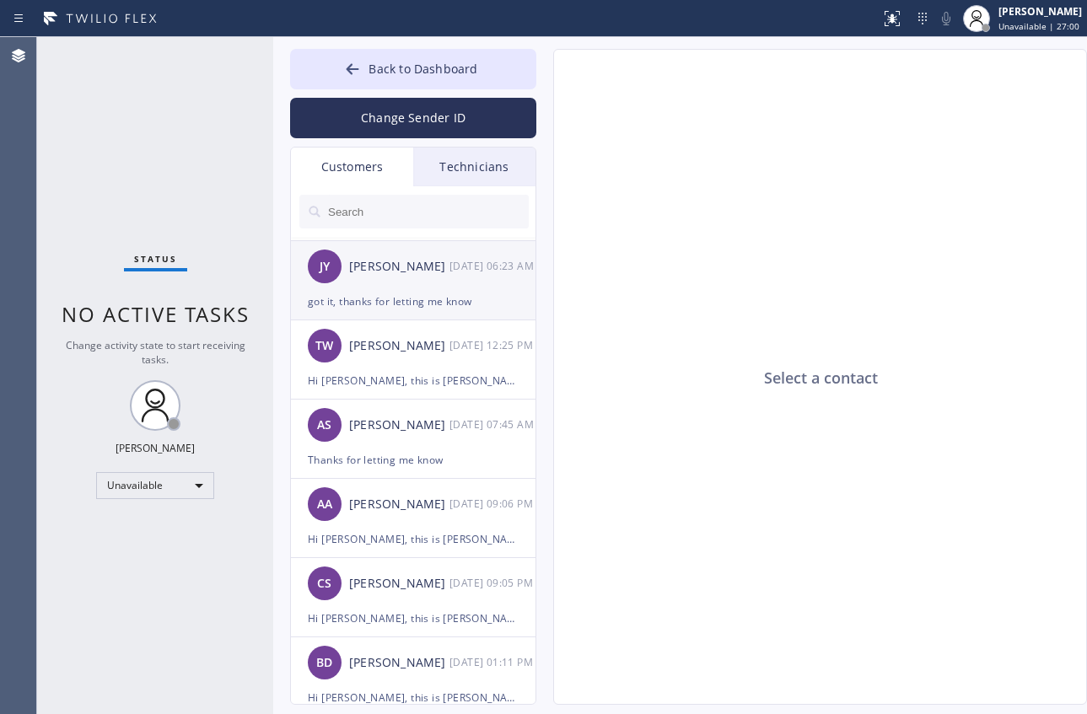
scroll to position [3962, 0]
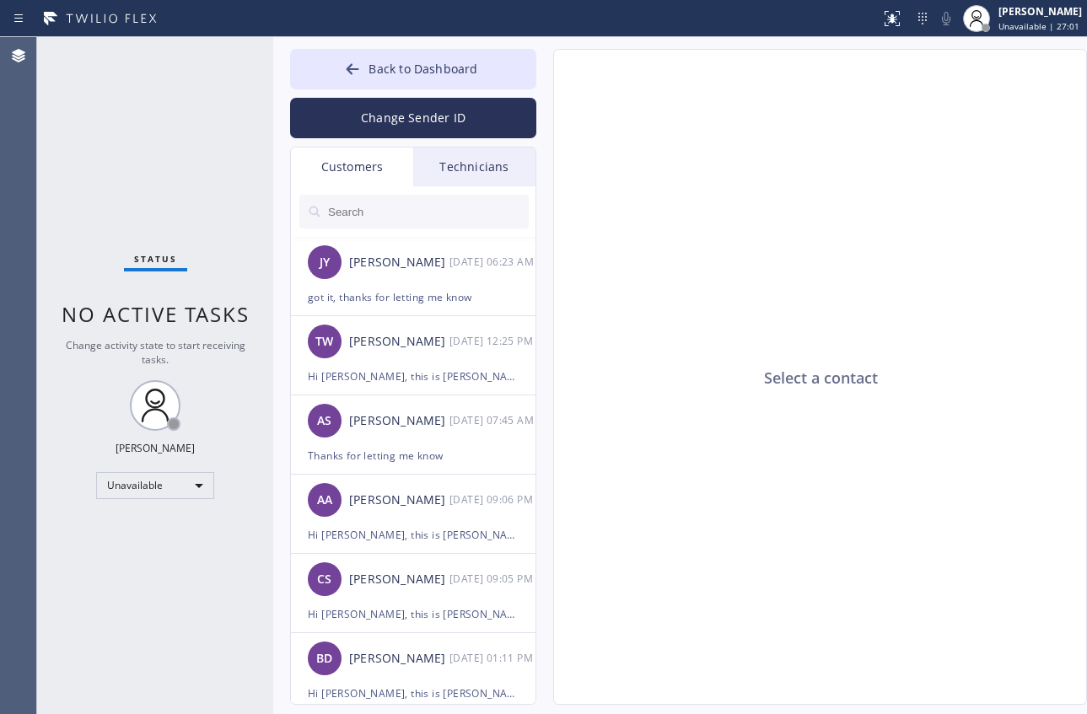
click at [355, 207] on input "text" at bounding box center [427, 212] width 202 height 34
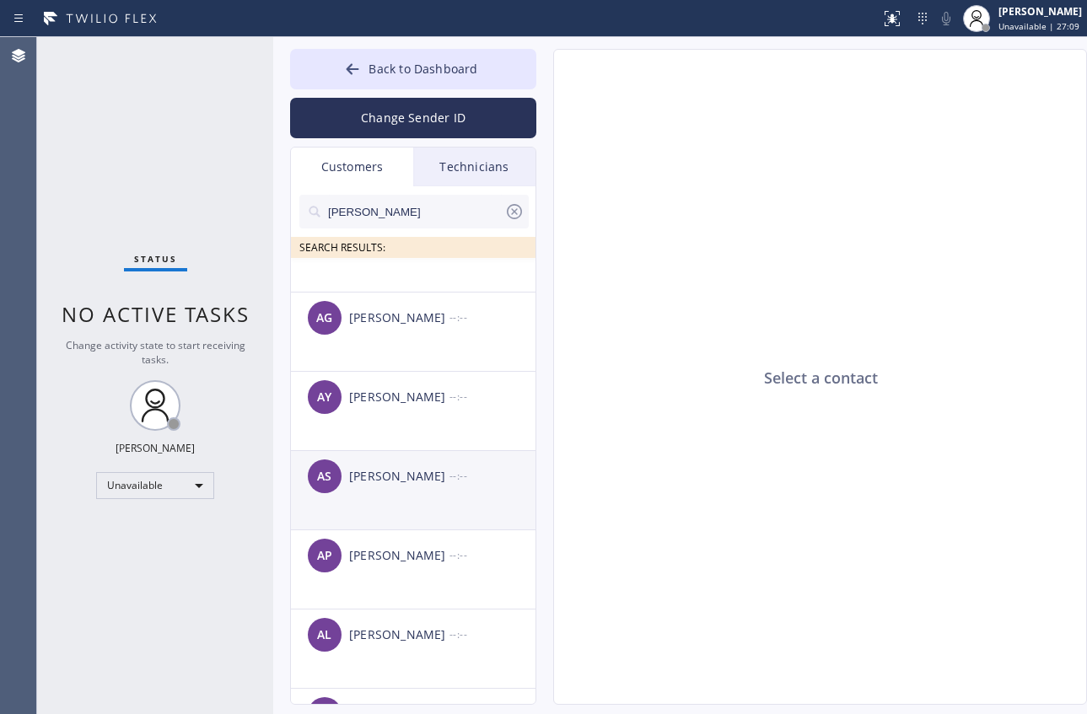
scroll to position [5985, 0]
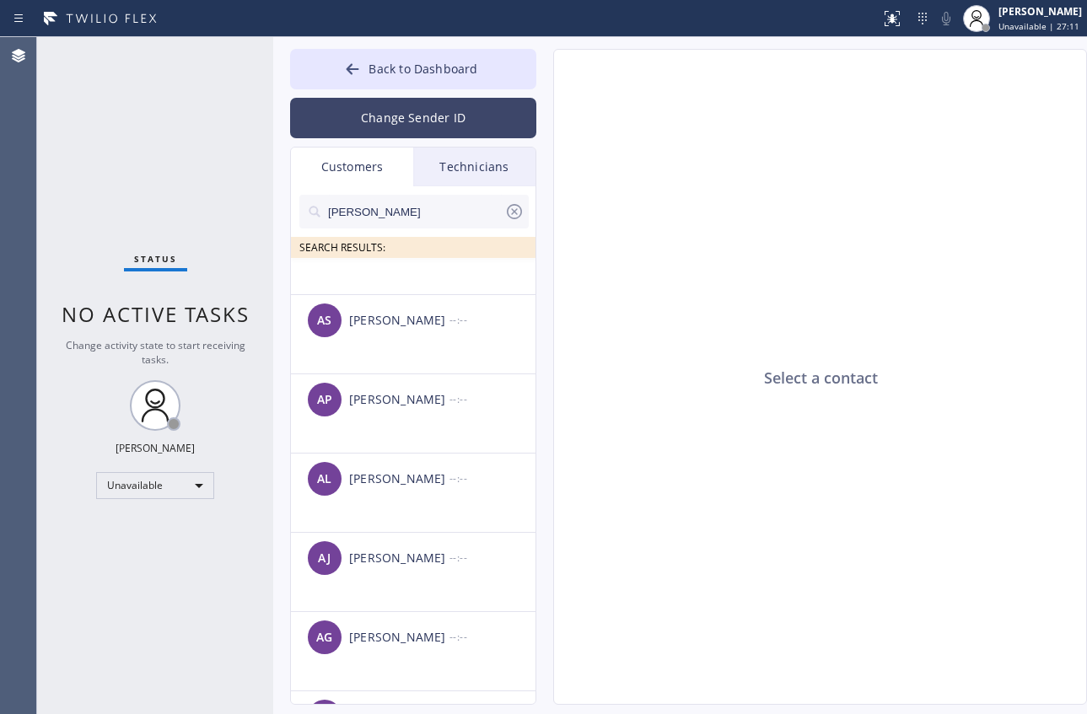
type input "[PERSON_NAME]"
click at [373, 120] on button "Change Sender ID" at bounding box center [413, 118] width 246 height 40
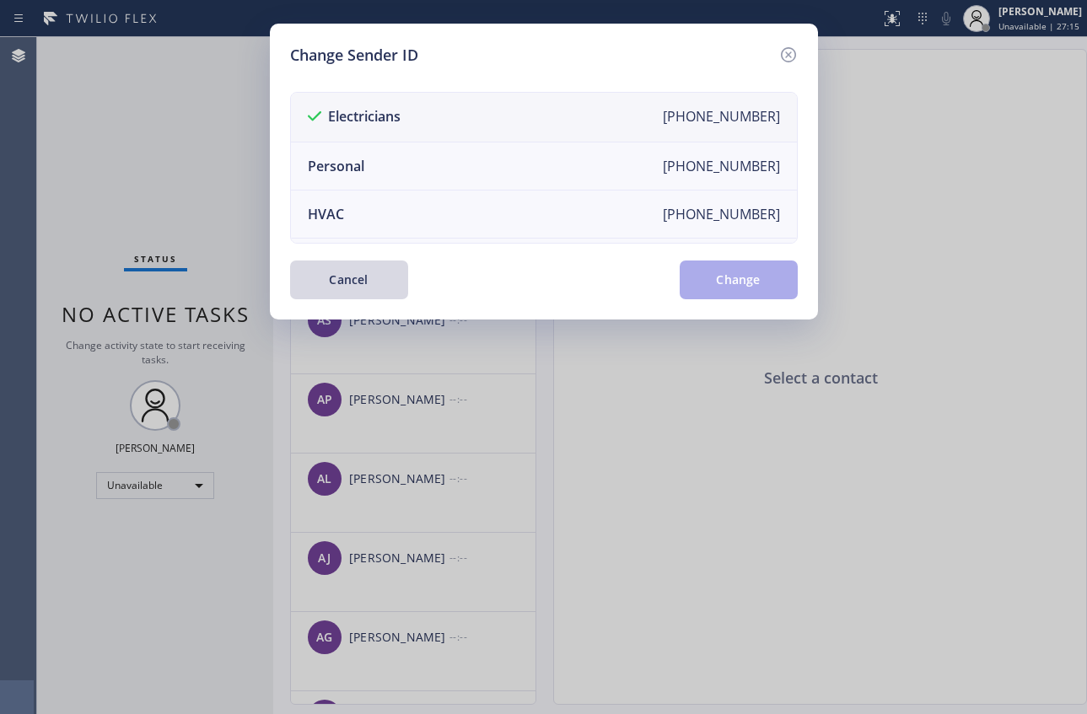
click at [319, 107] on div at bounding box center [318, 117] width 20 height 20
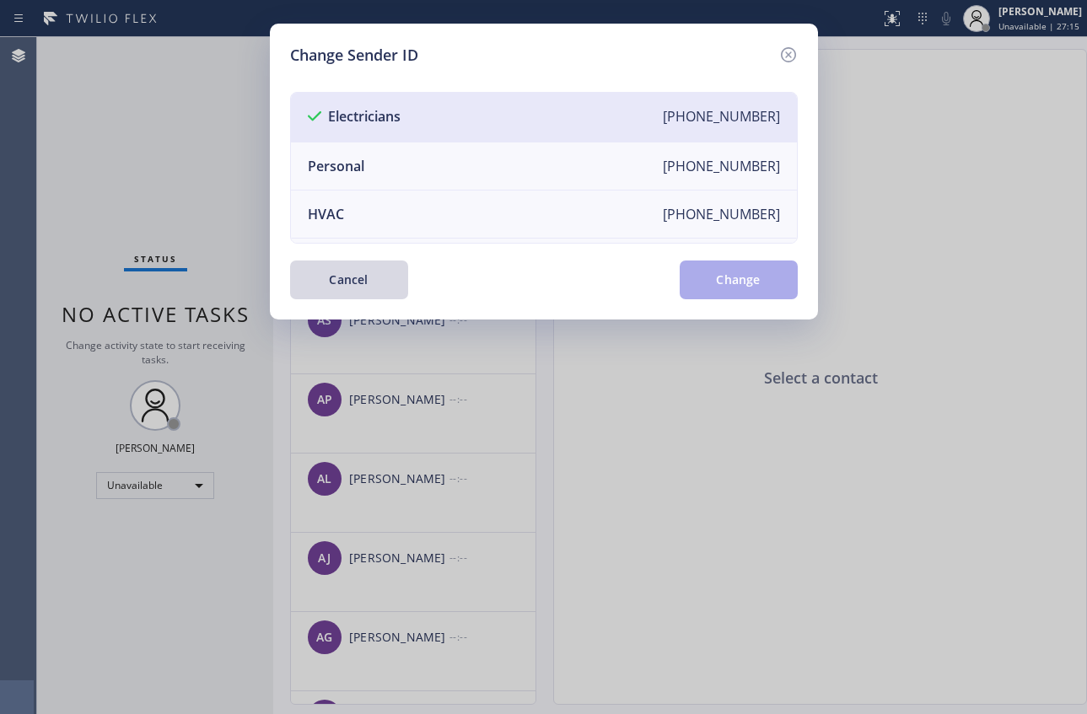
click at [310, 116] on icon at bounding box center [314, 116] width 13 height 10
click at [311, 121] on div at bounding box center [318, 117] width 20 height 20
click at [310, 120] on icon at bounding box center [314, 116] width 13 height 10
click at [328, 106] on li "Electricians [PHONE_NUMBER]" at bounding box center [544, 118] width 506 height 50
click at [331, 113] on div "Electricians" at bounding box center [354, 117] width 93 height 20
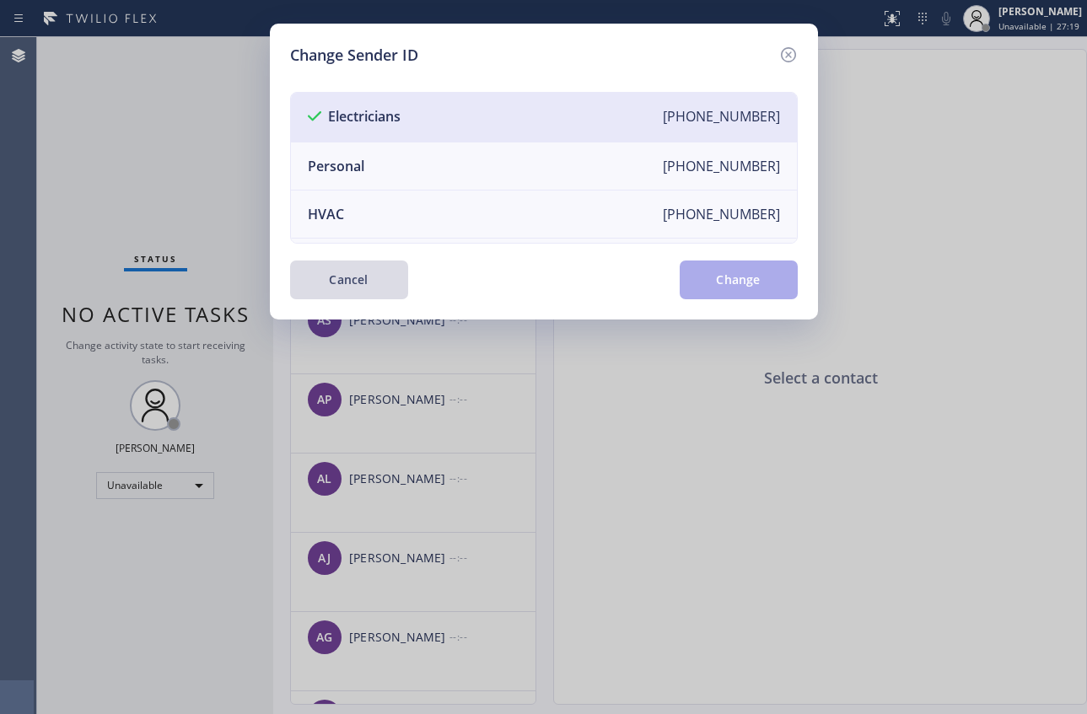
click at [357, 272] on button "Cancel" at bounding box center [349, 279] width 118 height 39
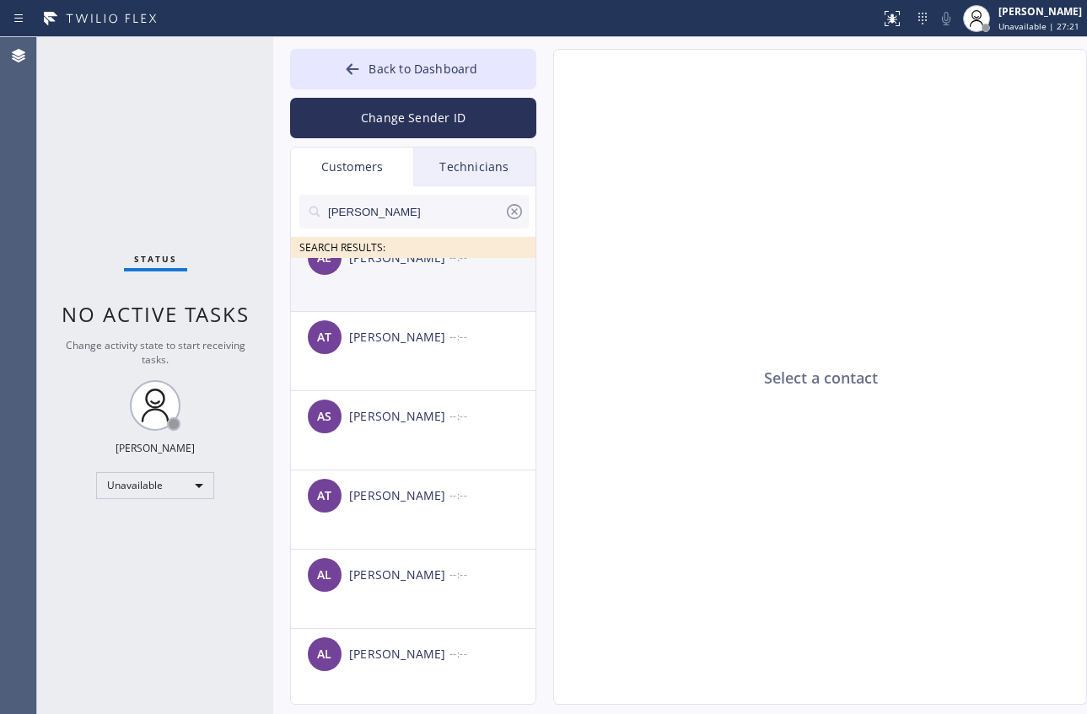
scroll to position [7166, 0]
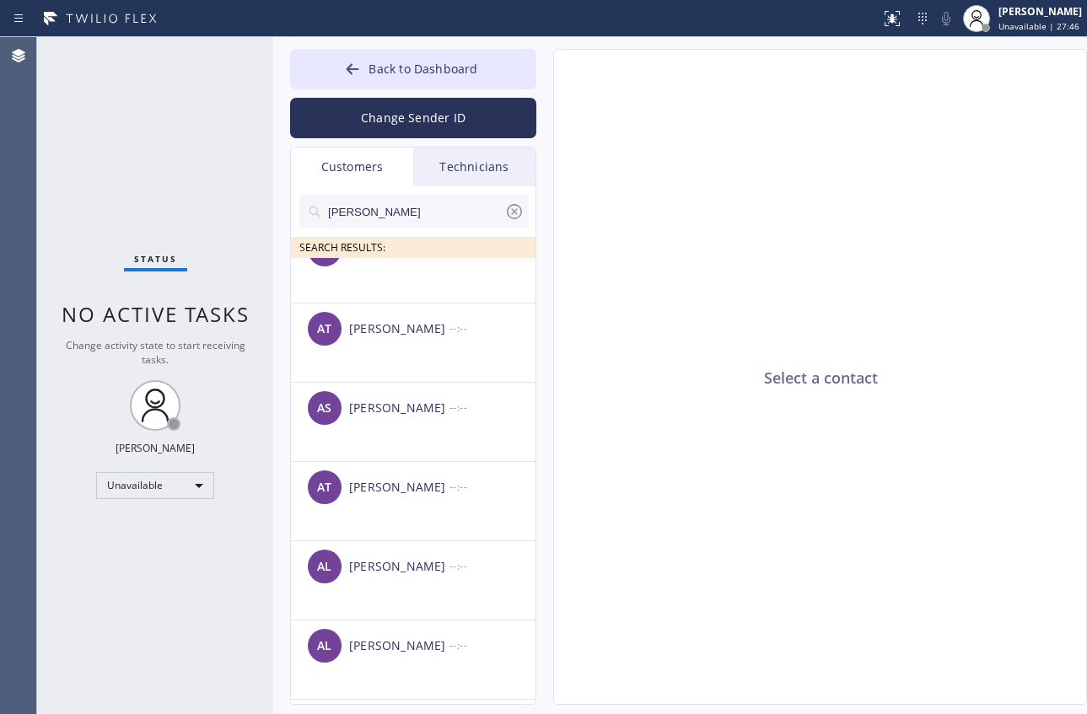
drag, startPoint x: 405, startPoint y: 206, endPoint x: 272, endPoint y: 228, distance: 134.2
click at [272, 228] on div "Status No active tasks Change activity state to start receiving tasks. [PERSON_…" at bounding box center [562, 375] width 1050 height 677
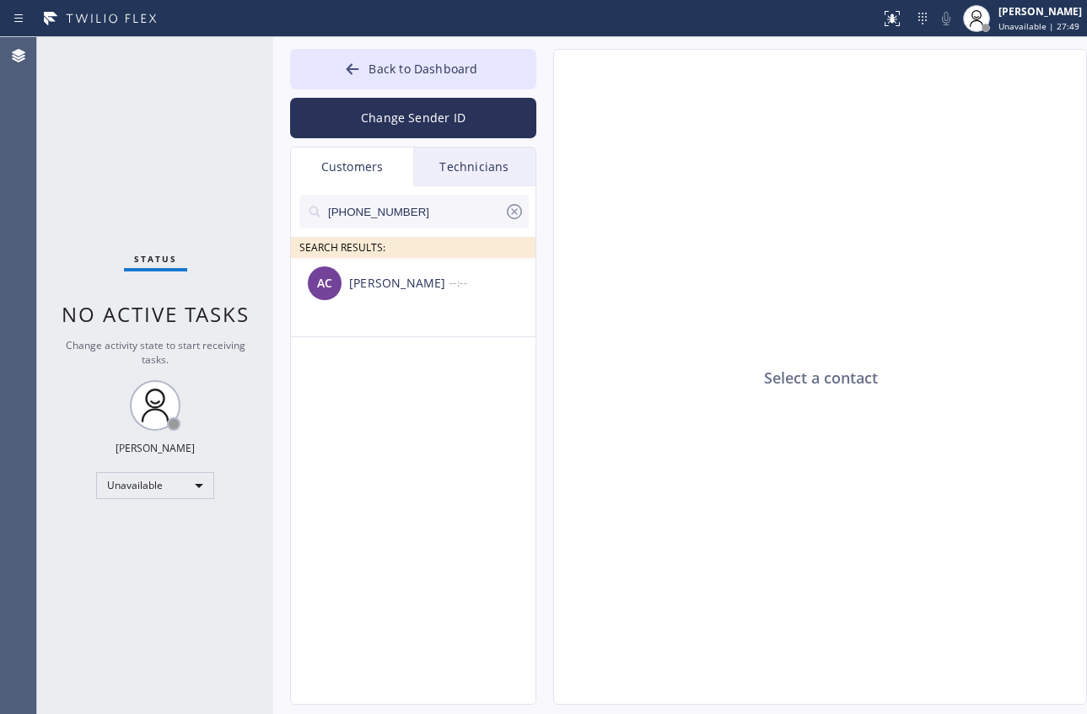
scroll to position [0, 0]
drag, startPoint x: 407, startPoint y: 292, endPoint x: 441, endPoint y: 292, distance: 33.7
click at [407, 293] on div "[PERSON_NAME]" at bounding box center [399, 283] width 100 height 19
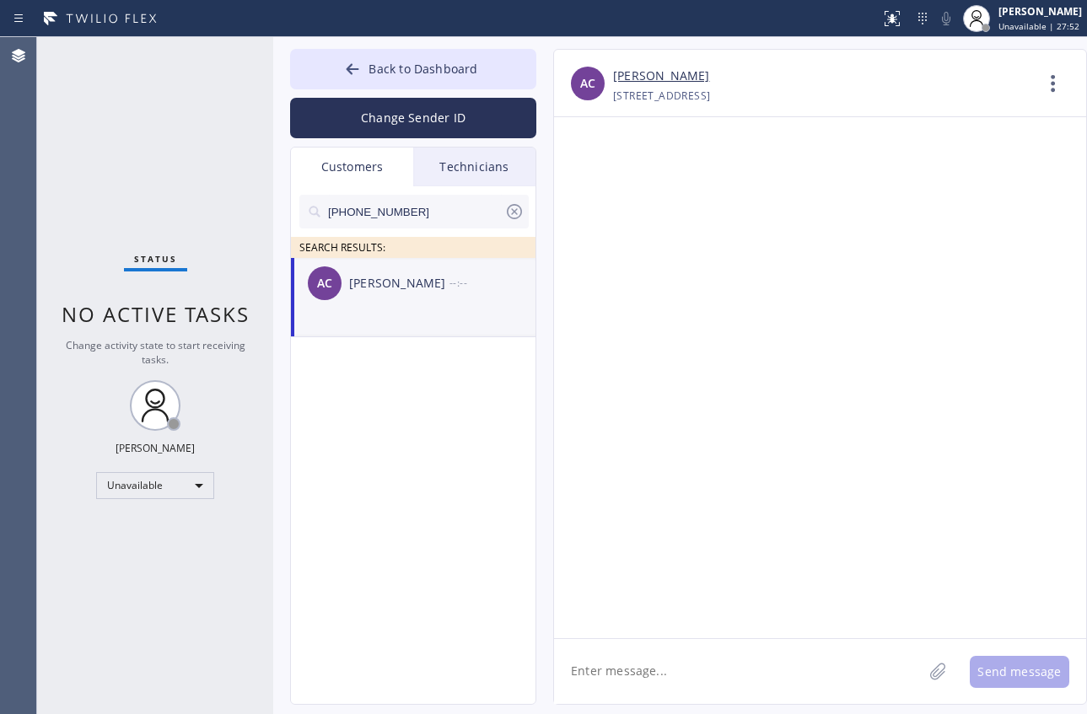
click at [398, 304] on div "AC [PERSON_NAME] --:--" at bounding box center [414, 283] width 246 height 51
click at [515, 213] on icon at bounding box center [514, 211] width 15 height 15
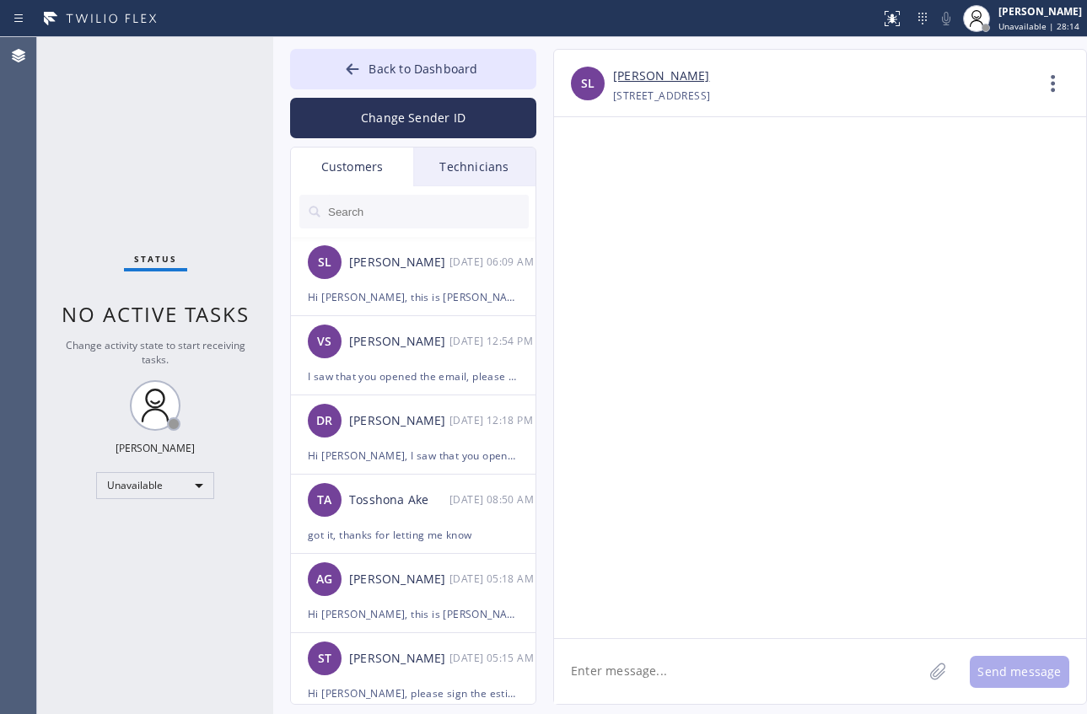
click at [368, 173] on div "Customers" at bounding box center [352, 167] width 122 height 39
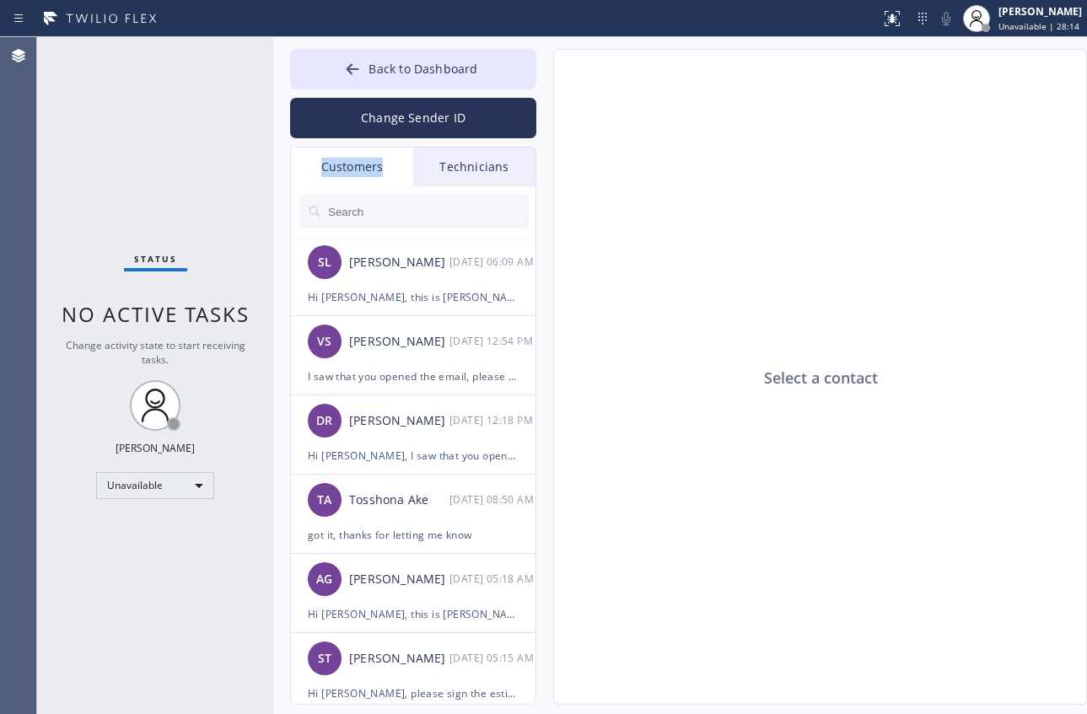
click at [368, 173] on div "Customers" at bounding box center [352, 167] width 122 height 39
click at [362, 169] on div "Customers" at bounding box center [352, 167] width 122 height 39
click at [362, 59] on button "Back to Dashboard" at bounding box center [413, 69] width 246 height 40
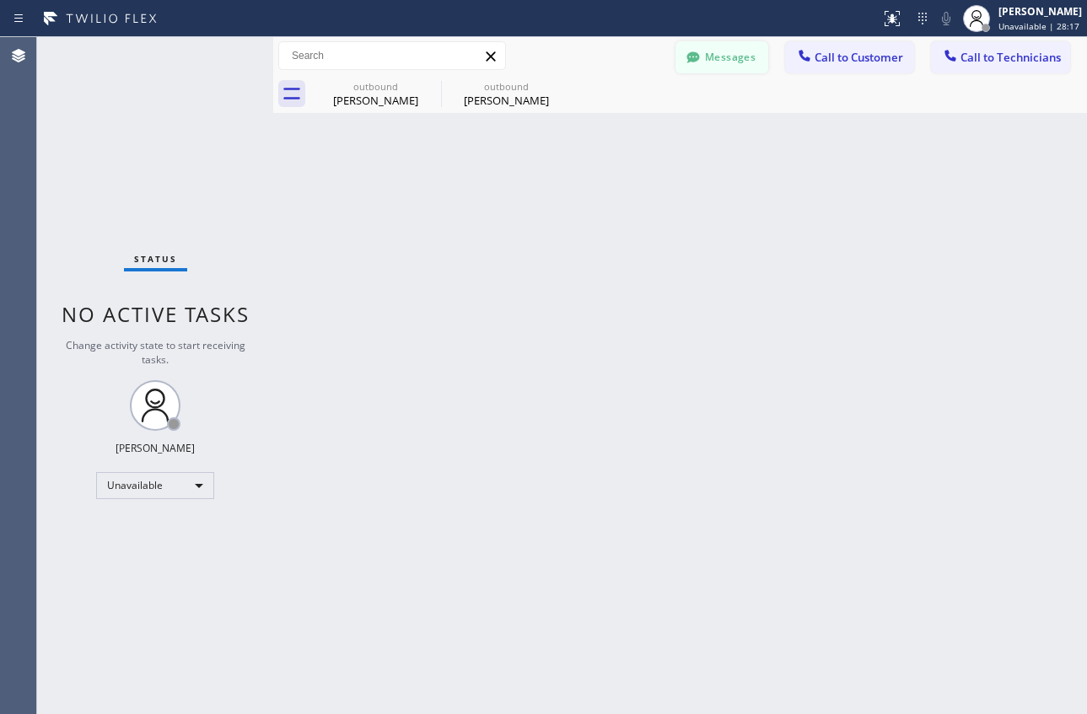
click at [759, 55] on button "Messages" at bounding box center [721, 57] width 93 height 32
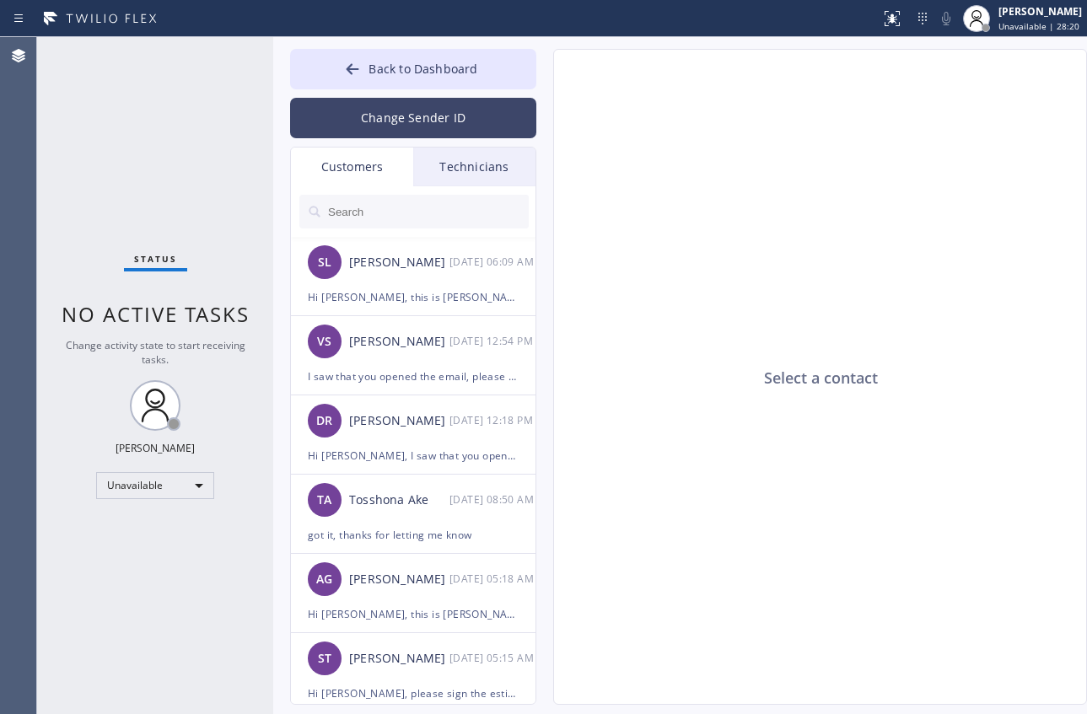
click at [372, 122] on button "Change Sender ID" at bounding box center [413, 118] width 246 height 40
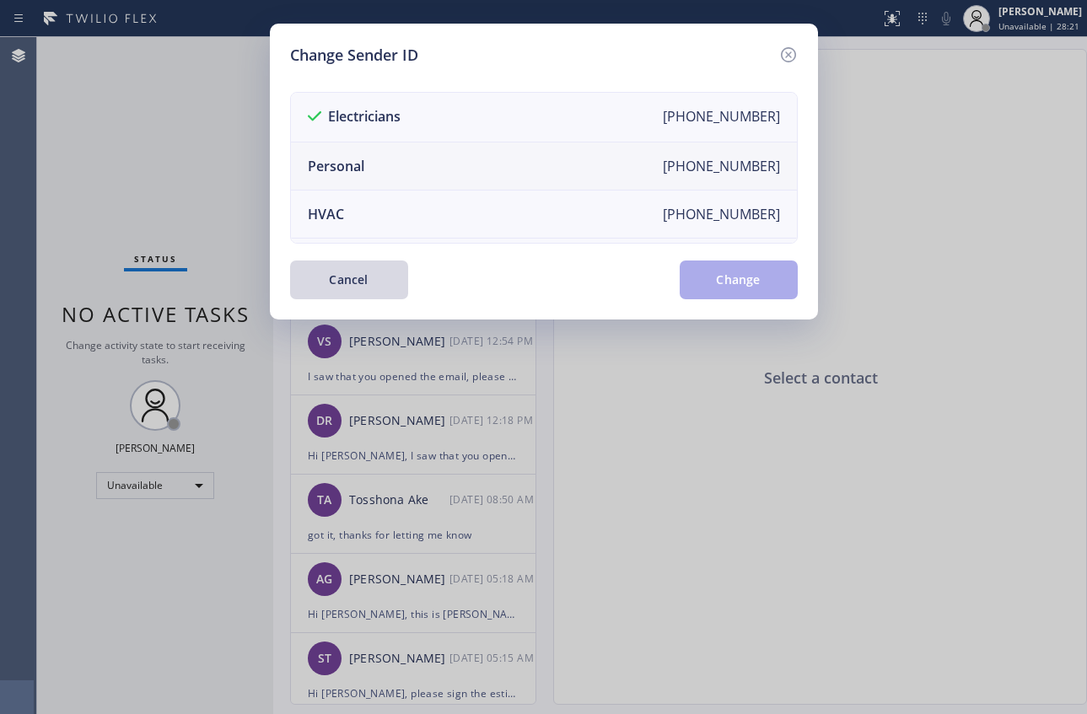
click at [349, 164] on div "Personal" at bounding box center [336, 166] width 56 height 19
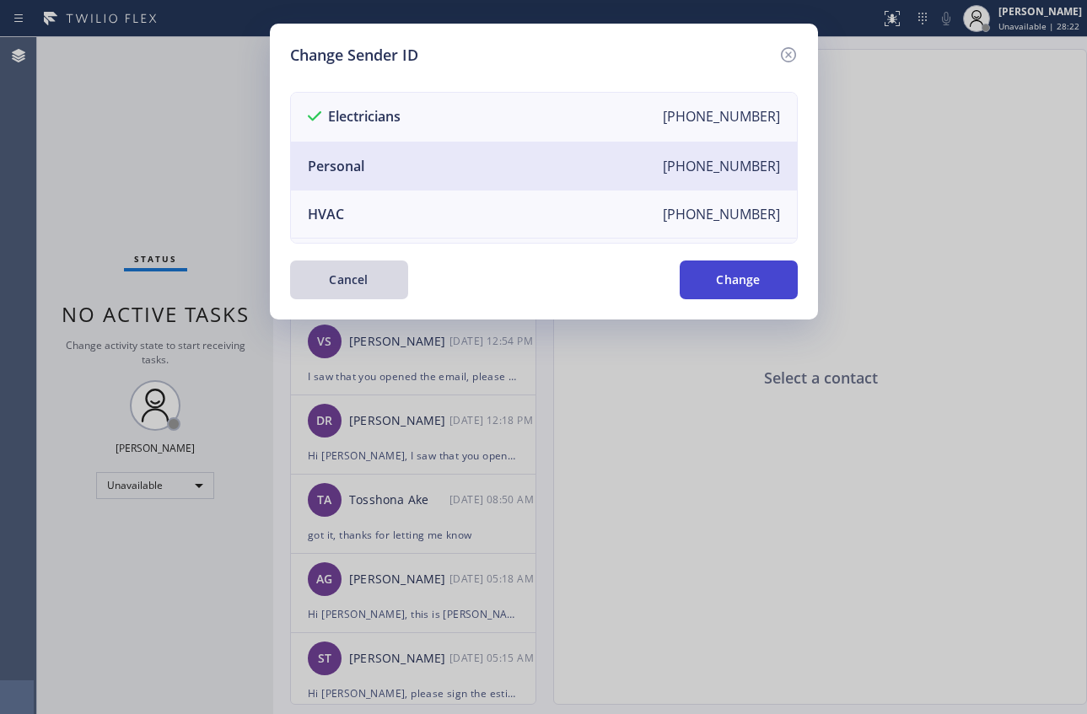
click at [731, 275] on button "Change" at bounding box center [738, 279] width 118 height 39
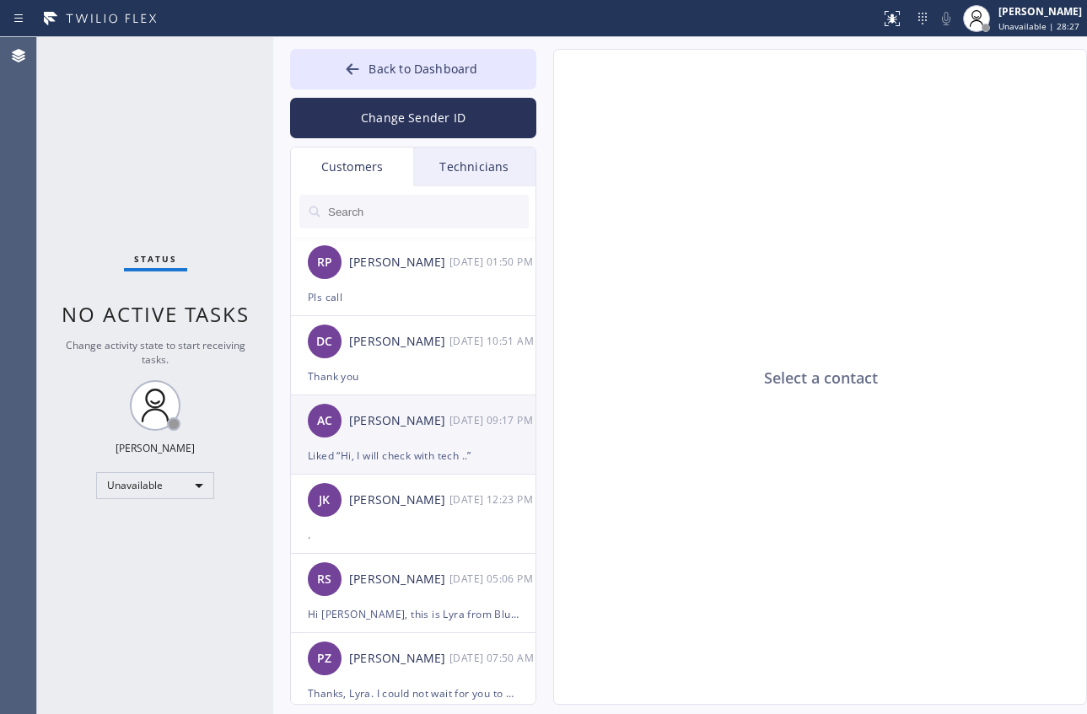
click at [422, 461] on div "Liked “Hi, I will check with tech ..”" at bounding box center [413, 455] width 211 height 19
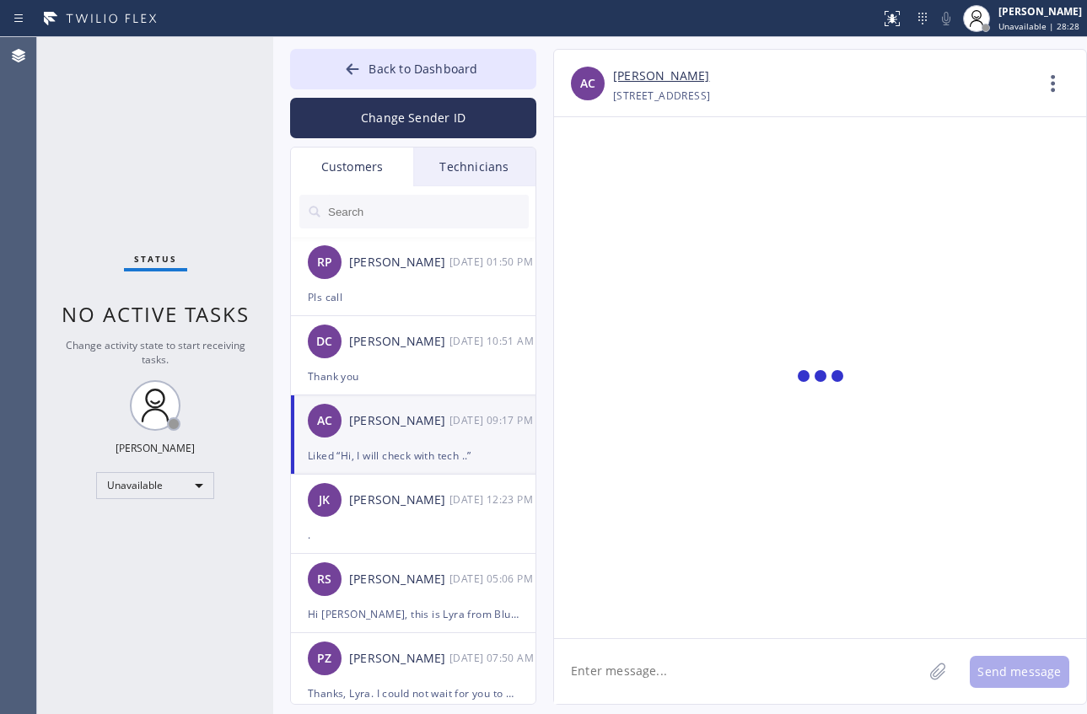
scroll to position [304, 0]
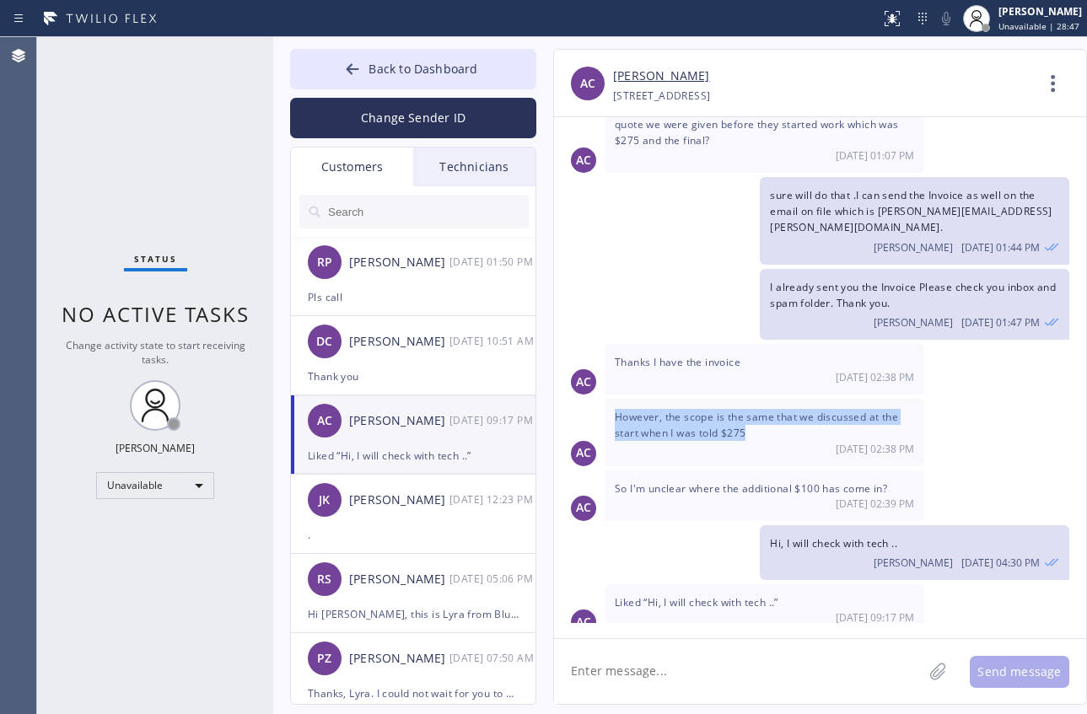
drag, startPoint x: 615, startPoint y: 401, endPoint x: 768, endPoint y: 414, distance: 153.1
click at [768, 414] on div "However, the scope is the same that we discussed at the start when I was told $…" at bounding box center [763, 432] width 319 height 67
copy span "However, the scope is the same that we discussed at the start when I was told $…"
click at [695, 525] on div "Hi, I will check with tech .. [PERSON_NAME] [DATE] 04:30 PM" at bounding box center [811, 552] width 515 height 55
click at [359, 67] on icon at bounding box center [352, 69] width 17 height 17
